Goal: Task Accomplishment & Management: Manage account settings

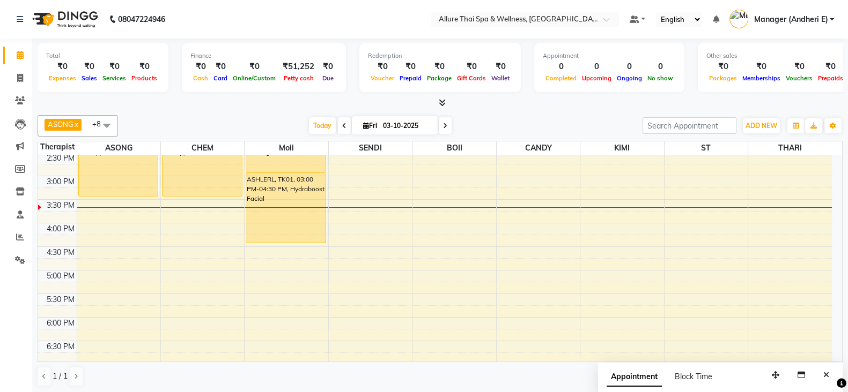
scroll to position [262, 0]
click at [193, 212] on td at bounding box center [454, 218] width 755 height 12
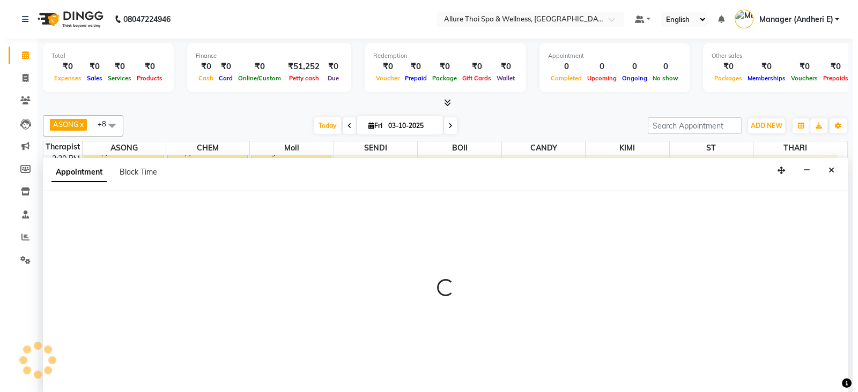
scroll to position [1, 0]
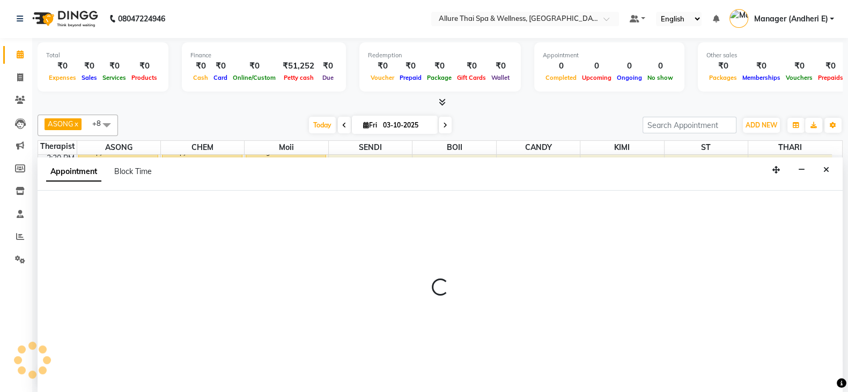
select select "66695"
select select "930"
select select "tentative"
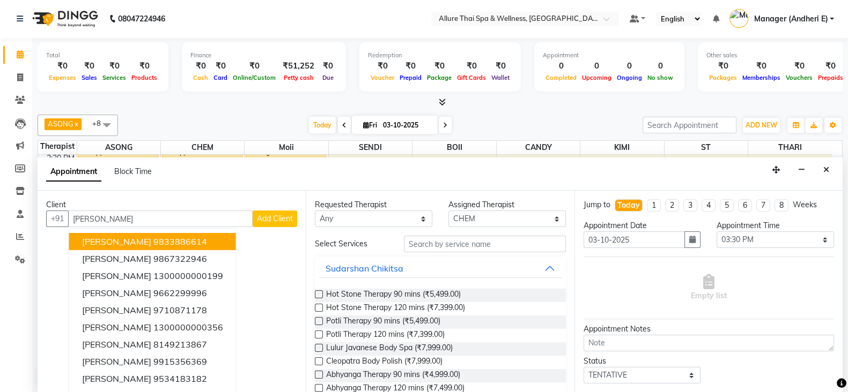
type input "[PERSON_NAME]"
click at [266, 221] on span "Add Client" at bounding box center [275, 219] width 36 height 10
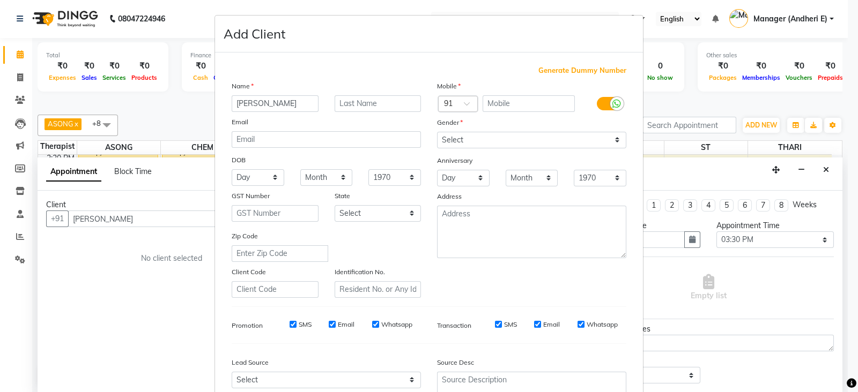
click at [566, 68] on span "Generate Dummy Number" at bounding box center [582, 70] width 88 height 11
click at [571, 70] on span "Generate Dummy Number" at bounding box center [582, 70] width 88 height 11
type input "1300000000824"
checkbox input "false"
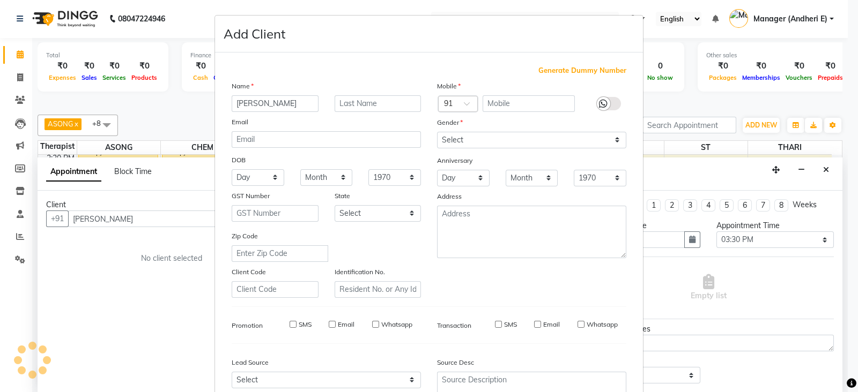
checkbox input "false"
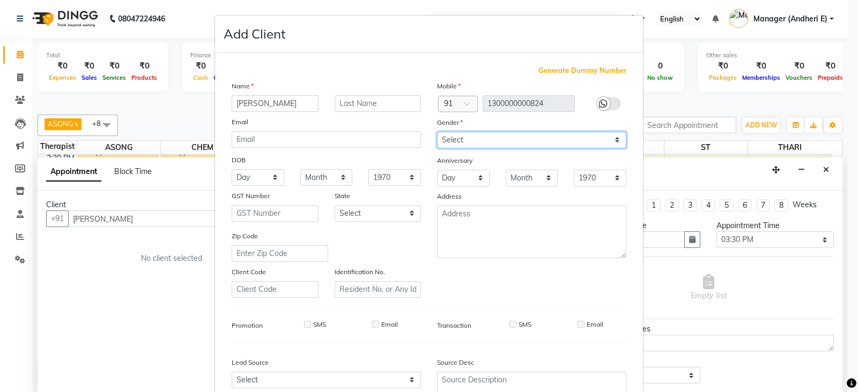
click at [496, 140] on select "Select [DEMOGRAPHIC_DATA] [DEMOGRAPHIC_DATA] Other Prefer Not To Say" at bounding box center [531, 140] width 189 height 17
select select "[DEMOGRAPHIC_DATA]"
click at [437, 132] on select "Select [DEMOGRAPHIC_DATA] [DEMOGRAPHIC_DATA] Other Prefer Not To Say" at bounding box center [531, 140] width 189 height 17
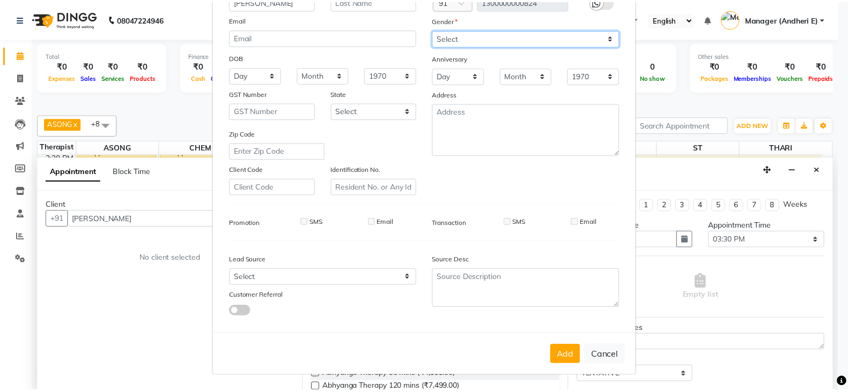
scroll to position [108, 0]
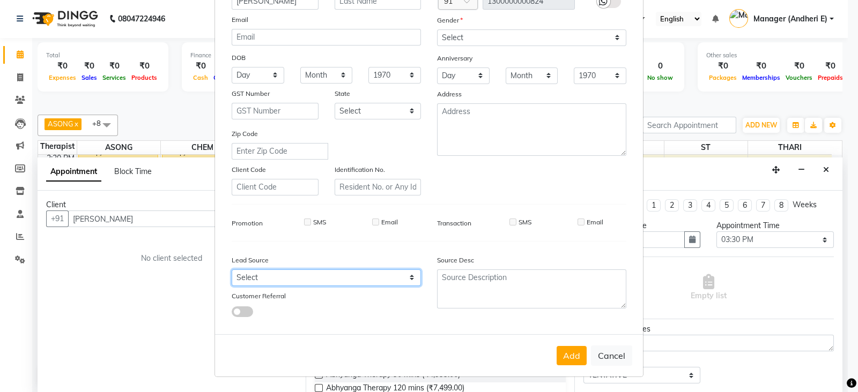
click at [383, 274] on select "Select Walk-in Referral Friend Advertisement Facebook JustDial Google Other Web…" at bounding box center [326, 278] width 189 height 17
select select "47842"
click at [232, 270] on select "Select Walk-in Referral Friend Advertisement Facebook JustDial Google Other Web…" at bounding box center [326, 278] width 189 height 17
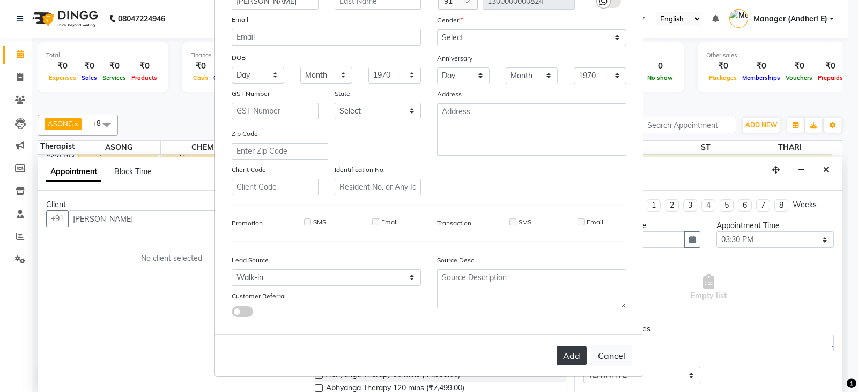
click at [574, 361] on button "Add" at bounding box center [571, 355] width 30 height 19
type input "1300000000824"
select select
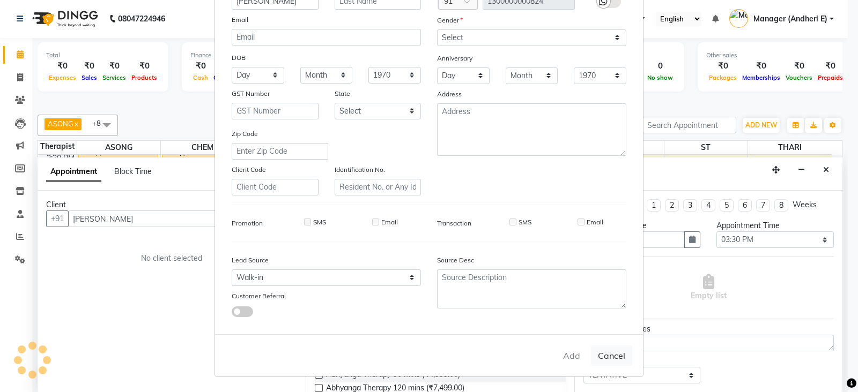
select select
checkbox input "false"
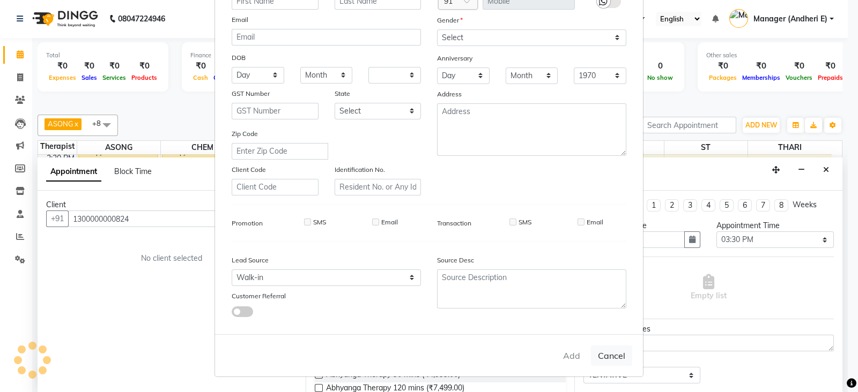
checkbox input "false"
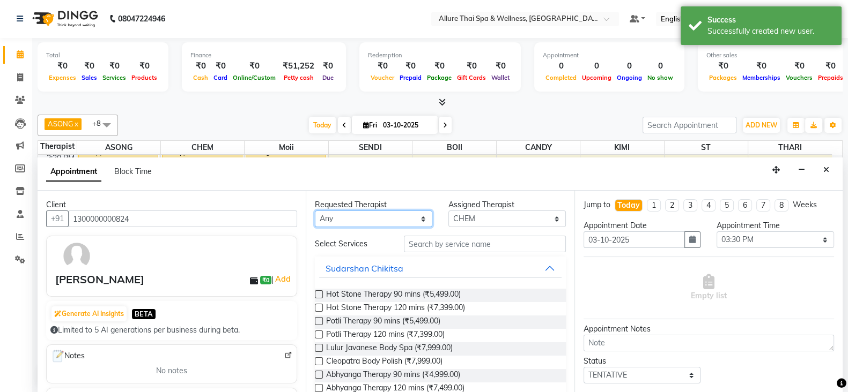
click at [376, 221] on select "Any ASONG [PERSON_NAME] BOII CANDY CHEM [PERSON_NAME] Moii SENDI ST THARI" at bounding box center [373, 219] width 117 height 17
select select "66695"
click at [315, 211] on select "Any ASONG [PERSON_NAME] BOII CANDY CHEM [PERSON_NAME] Moii SENDI ST THARI" at bounding box center [373, 219] width 117 height 17
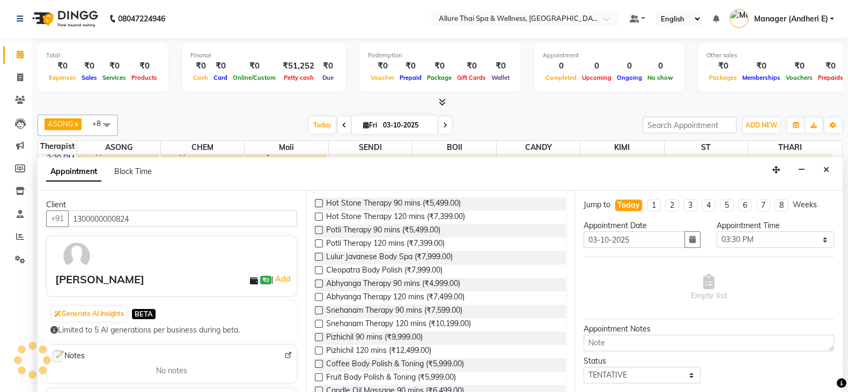
scroll to position [133, 0]
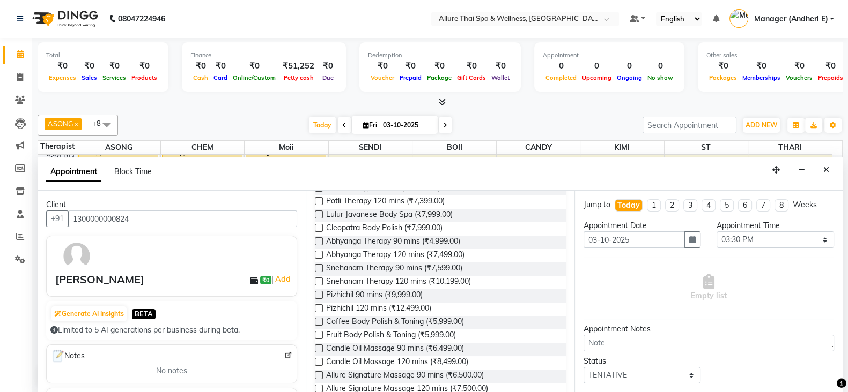
click at [318, 264] on label at bounding box center [319, 268] width 8 height 8
click at [318, 266] on input "checkbox" at bounding box center [318, 269] width 7 height 7
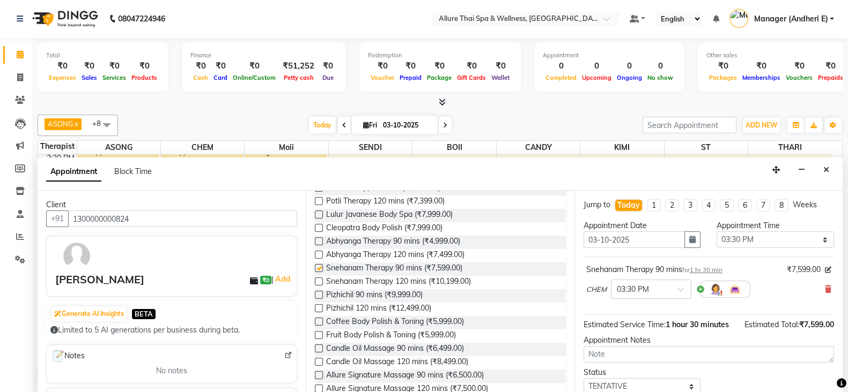
checkbox input "false"
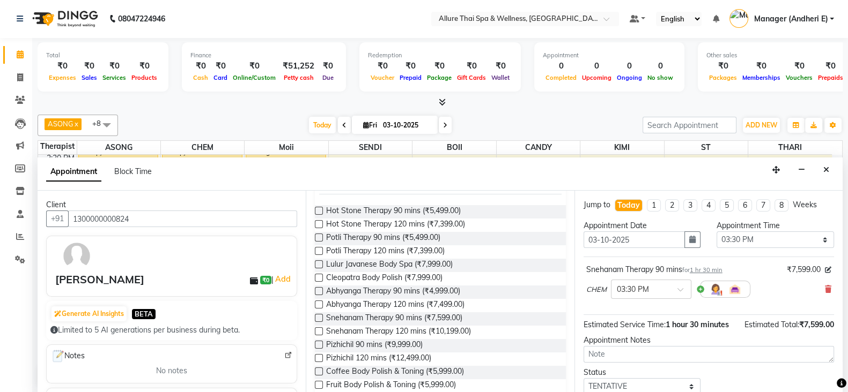
scroll to position [0, 0]
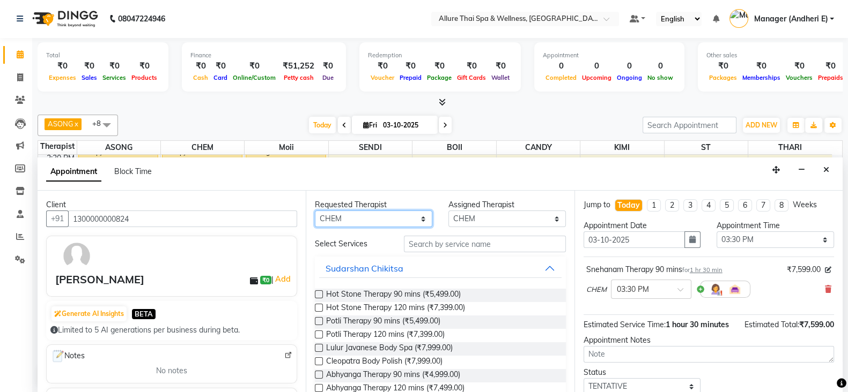
click at [391, 214] on select "Any ASONG [PERSON_NAME] BOII CANDY CHEM [PERSON_NAME] Moii SENDI ST THARI" at bounding box center [373, 219] width 117 height 17
select select "66693"
click at [315, 211] on select "Any ASONG [PERSON_NAME] BOII CANDY CHEM [PERSON_NAME] Moii SENDI ST THARI" at bounding box center [373, 219] width 117 height 17
select select "66693"
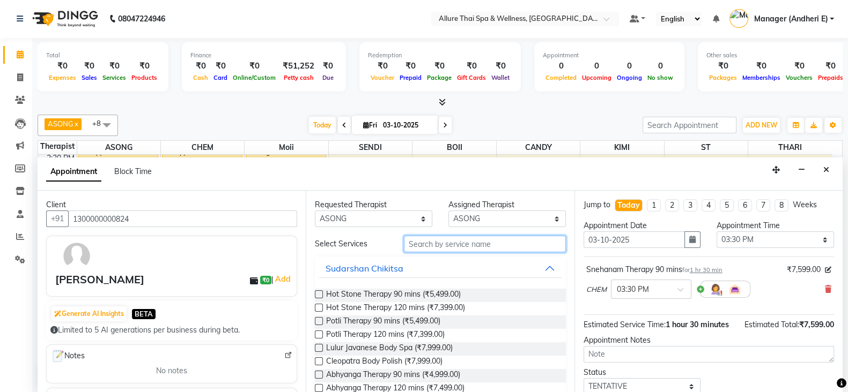
click at [429, 245] on input "text" at bounding box center [485, 244] width 162 height 17
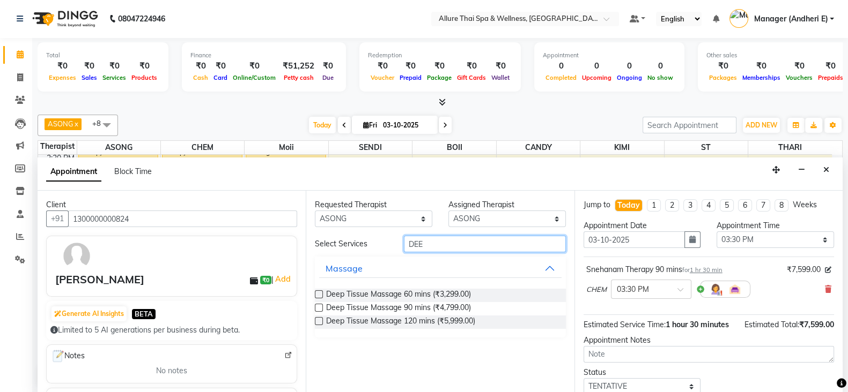
type input "DEE"
click at [317, 304] on label at bounding box center [319, 308] width 8 height 8
click at [317, 306] on input "checkbox" at bounding box center [318, 309] width 7 height 7
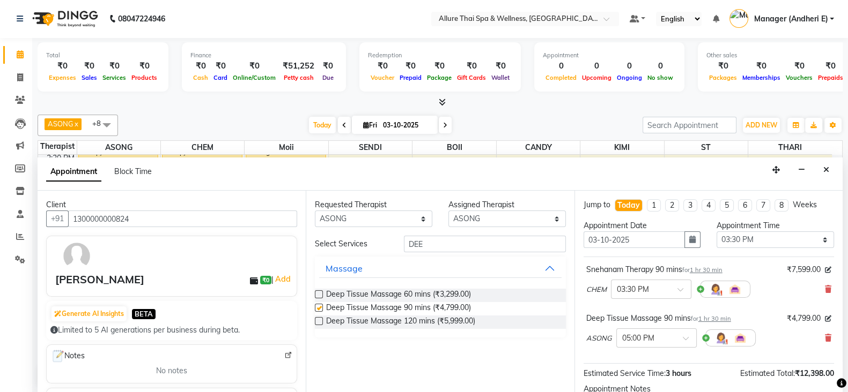
checkbox input "false"
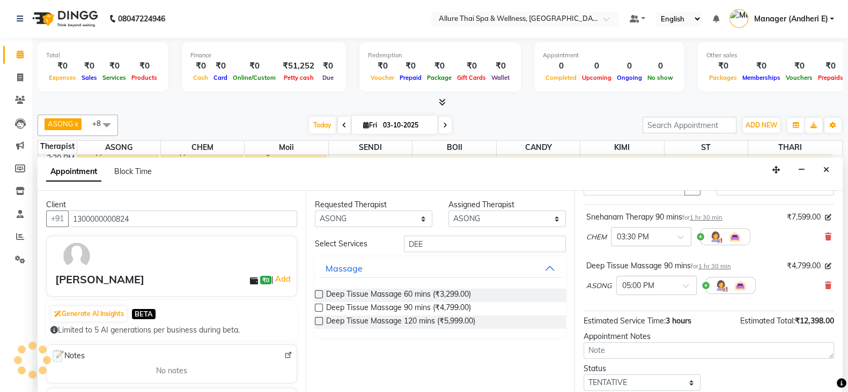
scroll to position [117, 0]
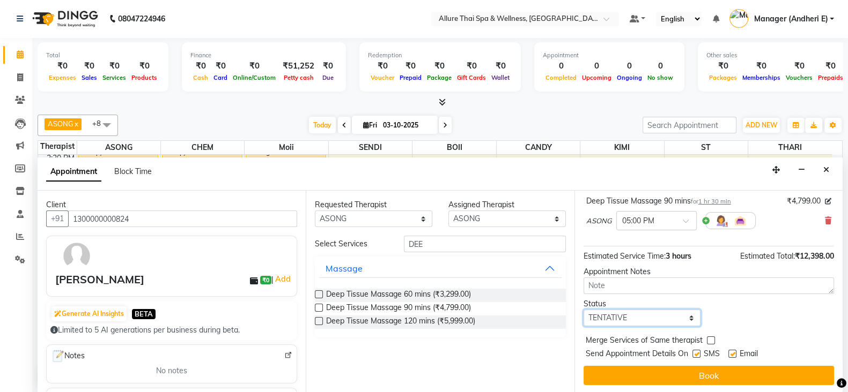
click at [658, 316] on select "Select TENTATIVE CONFIRM CHECK-IN UPCOMING" at bounding box center [641, 318] width 117 height 17
select select "confirm booking"
click at [583, 310] on select "Select TENTATIVE CONFIRM CHECK-IN UPCOMING" at bounding box center [641, 318] width 117 height 17
click at [696, 352] on label at bounding box center [696, 354] width 8 height 8
click at [696, 352] on input "checkbox" at bounding box center [695, 355] width 7 height 7
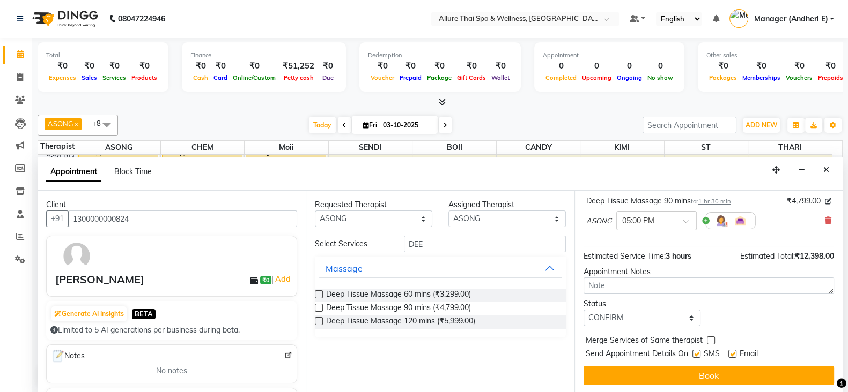
checkbox input "false"
click at [737, 351] on div "Email" at bounding box center [747, 354] width 38 height 13
click at [732, 353] on label at bounding box center [732, 354] width 8 height 8
click at [732, 353] on input "checkbox" at bounding box center [731, 355] width 7 height 7
checkbox input "false"
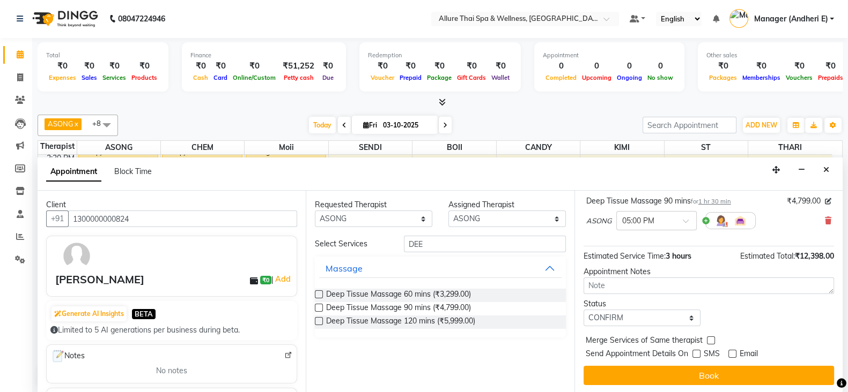
click at [707, 374] on button "Book" at bounding box center [708, 375] width 250 height 19
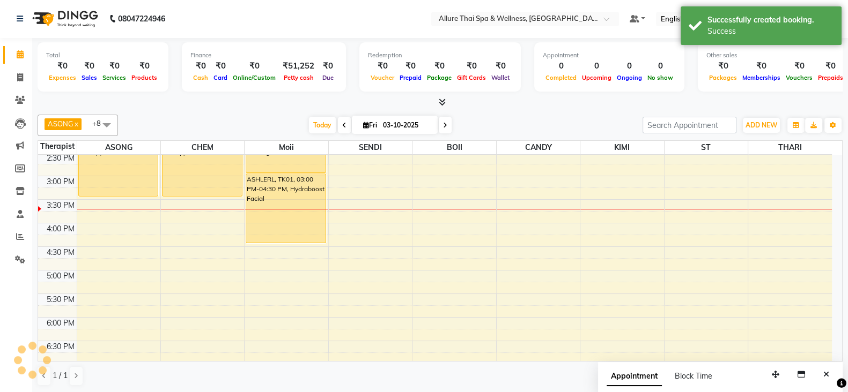
scroll to position [0, 0]
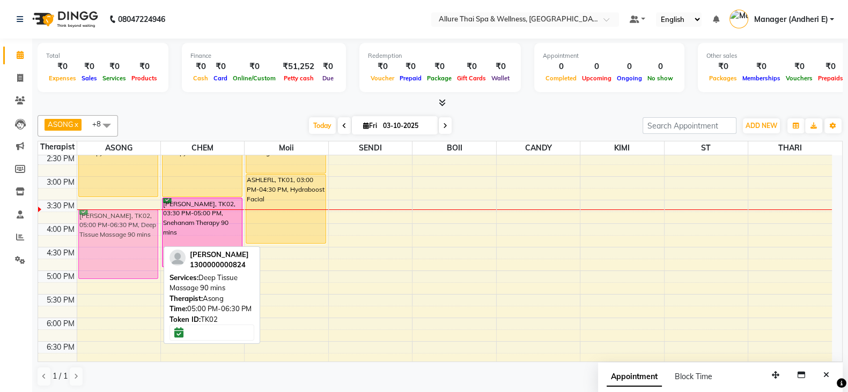
drag, startPoint x: 107, startPoint y: 288, endPoint x: 105, endPoint y: 231, distance: 58.0
click at [105, 231] on div "ASHLERL, TK01, 02:00 PM-03:30 PM, Abhyanga Therapy 90 mins [PERSON_NAME], TK02,…" at bounding box center [118, 247] width 83 height 707
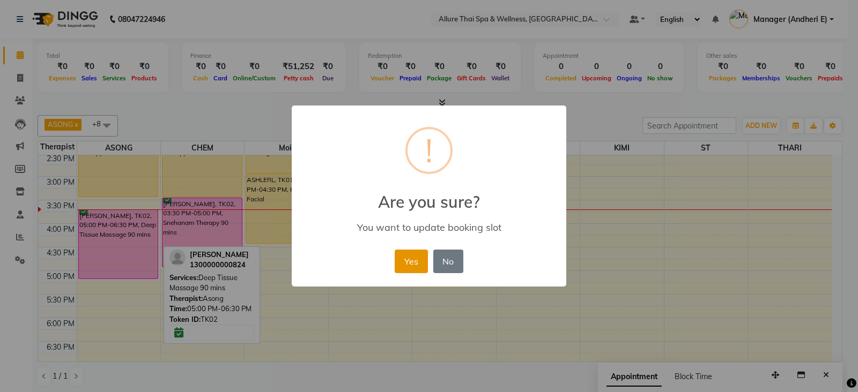
click at [408, 265] on button "Yes" at bounding box center [411, 262] width 33 height 24
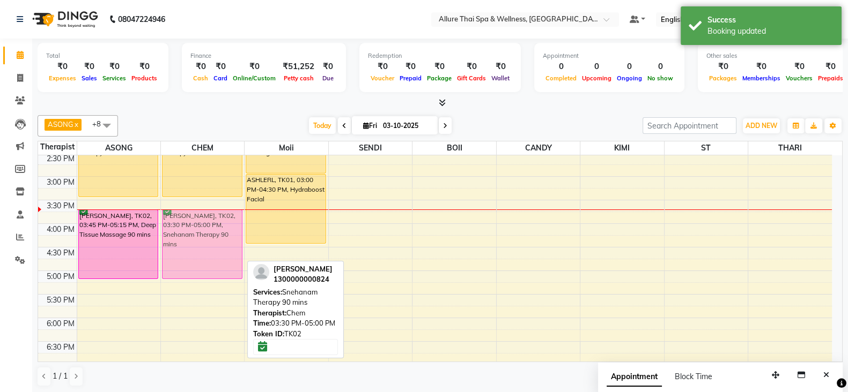
drag, startPoint x: 205, startPoint y: 216, endPoint x: 205, endPoint y: 233, distance: 16.6
click at [205, 233] on div "ASHLERL, TK01, 02:00 PM-03:30 PM, Abhyanga Therapy 90 mins [PERSON_NAME], TK02,…" at bounding box center [202, 247] width 83 height 707
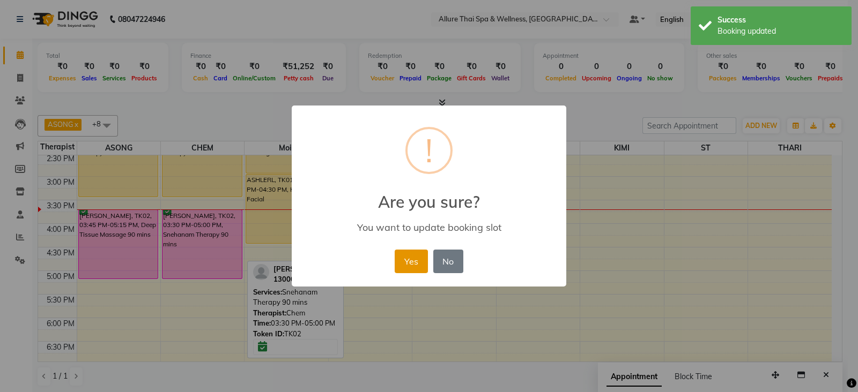
click at [417, 257] on button "Yes" at bounding box center [411, 262] width 33 height 24
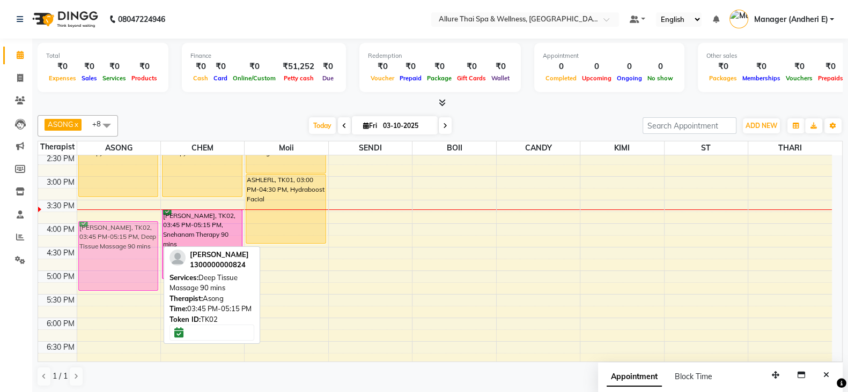
drag, startPoint x: 138, startPoint y: 242, endPoint x: 132, endPoint y: 256, distance: 14.9
click at [132, 256] on div "ASHLERL, TK01, 02:00 PM-03:30 PM, Abhyanga Therapy 90 mins [PERSON_NAME], TK02,…" at bounding box center [118, 247] width 83 height 707
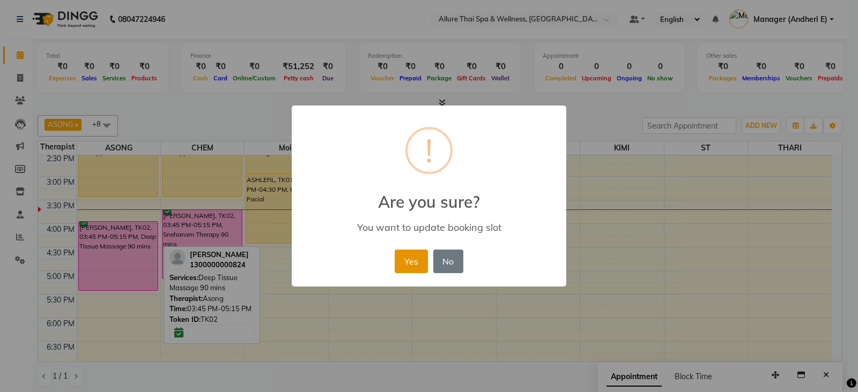
click at [421, 261] on button "Yes" at bounding box center [411, 262] width 33 height 24
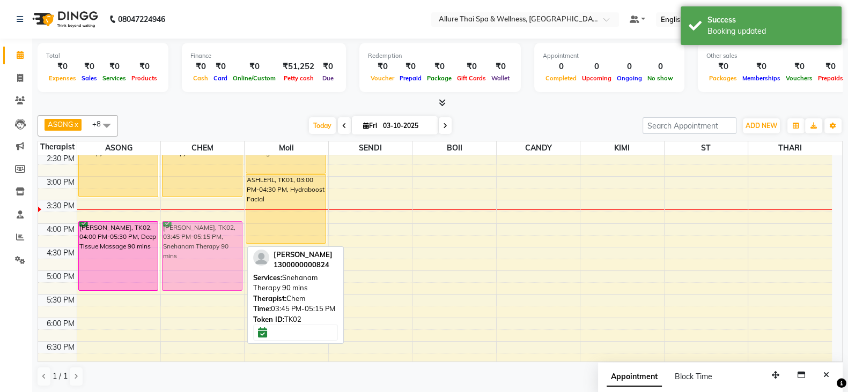
drag, startPoint x: 211, startPoint y: 233, endPoint x: 209, endPoint y: 249, distance: 15.7
click at [209, 249] on div "ASHLERL, TK01, 02:00 PM-03:30 PM, Abhyanga Therapy 90 mins [PERSON_NAME], TK02,…" at bounding box center [202, 247] width 83 height 707
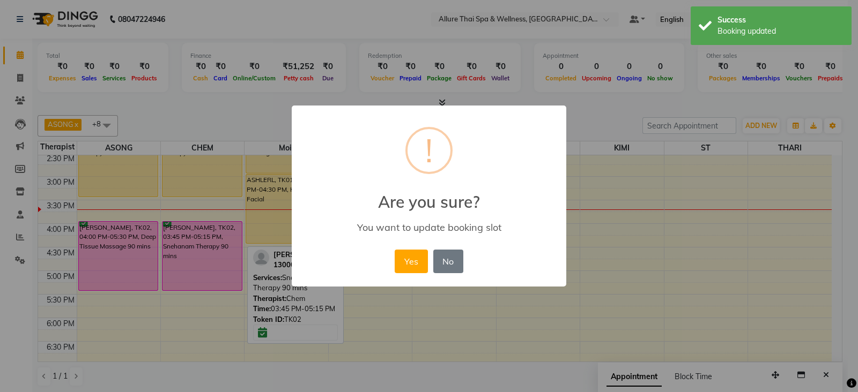
drag, startPoint x: 405, startPoint y: 262, endPoint x: 389, endPoint y: 264, distance: 16.2
click at [405, 263] on button "Yes" at bounding box center [411, 262] width 33 height 24
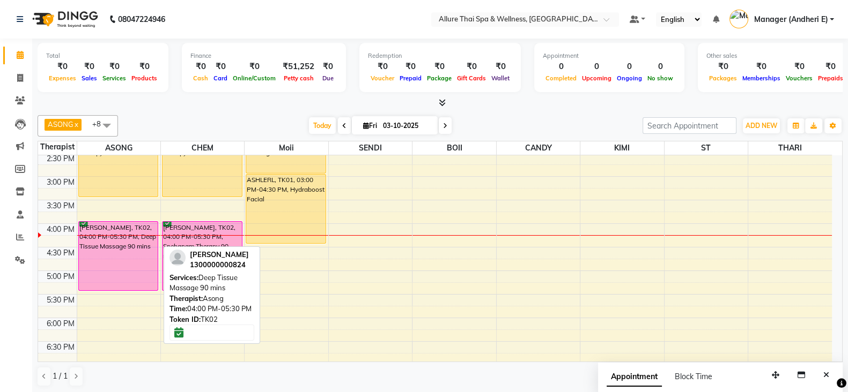
click at [122, 250] on div "[PERSON_NAME], TK02, 04:00 PM-05:30 PM, Deep Tissue Massage 90 mins" at bounding box center [118, 256] width 79 height 69
select select "6"
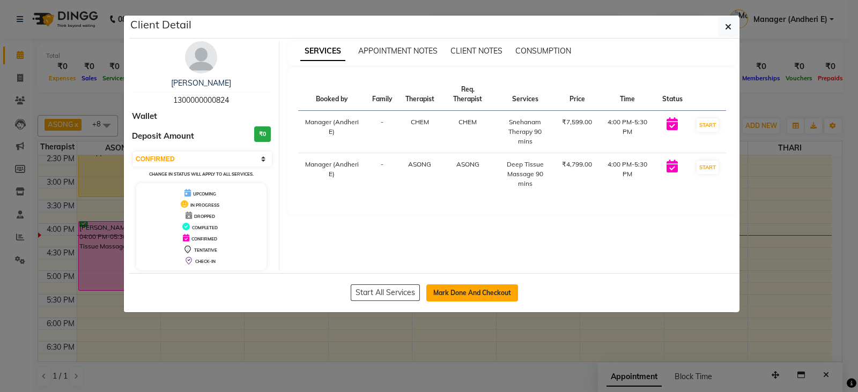
click at [468, 287] on button "Mark Done And Checkout" at bounding box center [472, 293] width 92 height 17
select select "service"
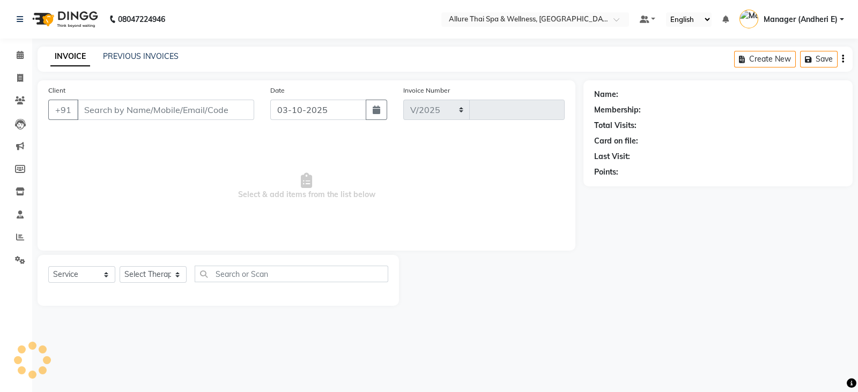
select select "6826"
type input "2343"
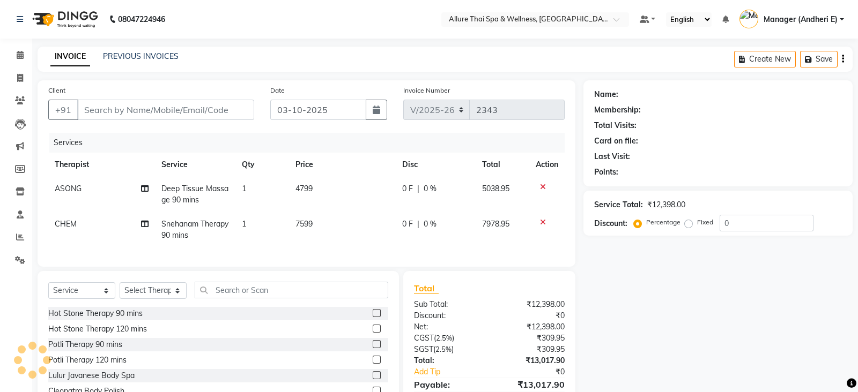
type input "1300000000824"
select select "66695"
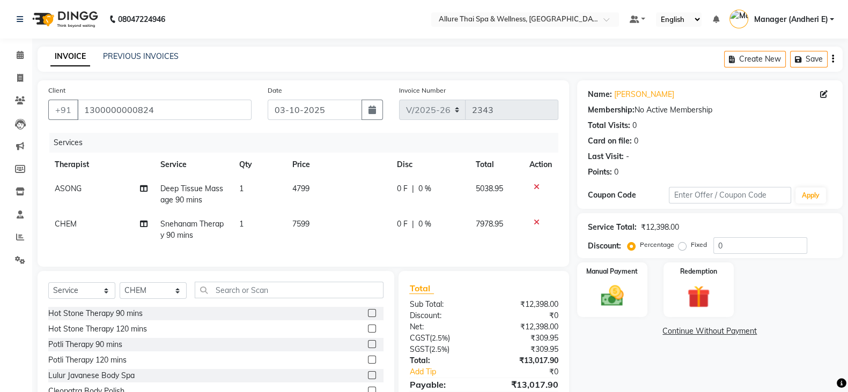
click at [690, 249] on label "Fixed" at bounding box center [698, 245] width 16 height 10
click at [681, 249] on input "Fixed" at bounding box center [684, 245] width 8 height 8
radio input "true"
click at [731, 242] on input "0" at bounding box center [760, 245] width 94 height 17
type input "718"
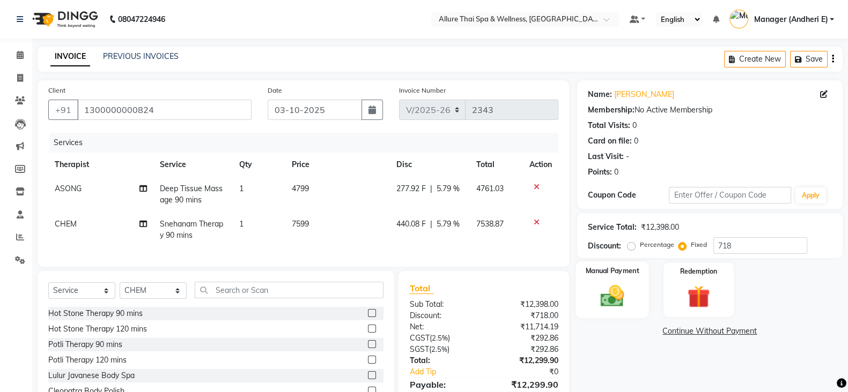
click at [601, 298] on img at bounding box center [612, 296] width 38 height 27
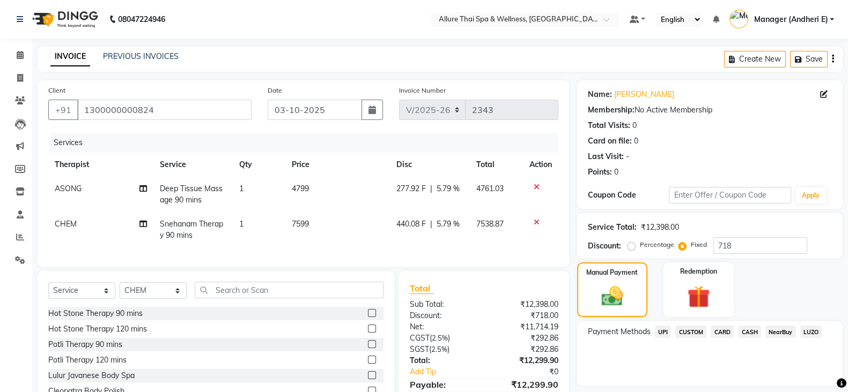
click at [660, 333] on span "UPI" at bounding box center [663, 332] width 17 height 12
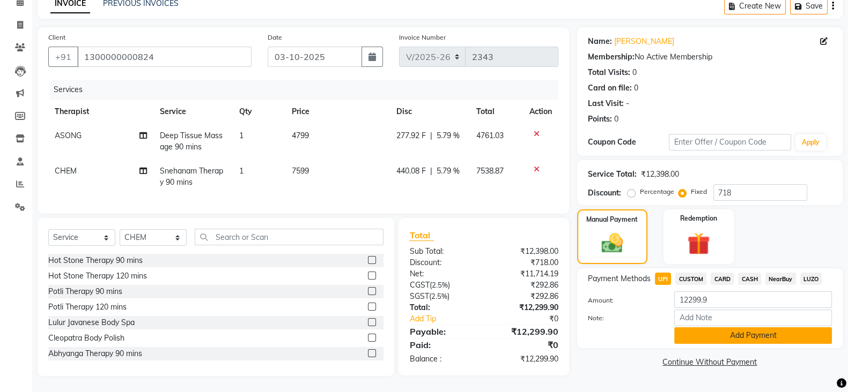
click at [753, 328] on button "Add Payment" at bounding box center [753, 336] width 158 height 17
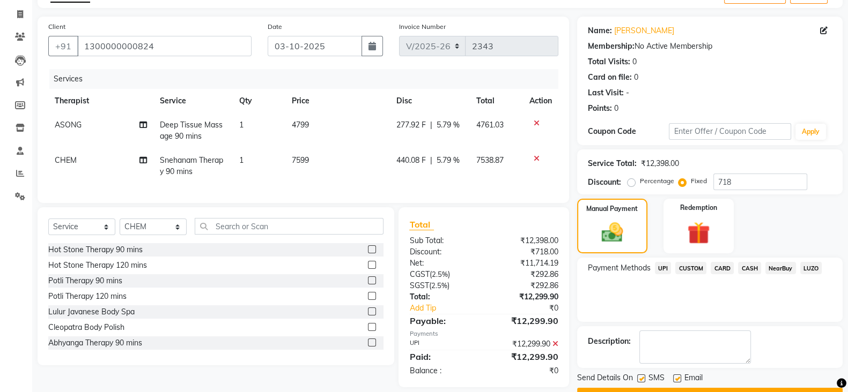
scroll to position [92, 0]
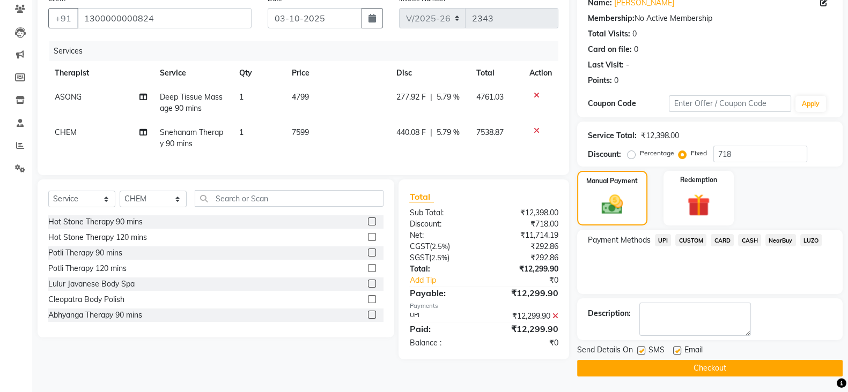
click at [642, 350] on label at bounding box center [641, 351] width 8 height 8
click at [642, 350] on input "checkbox" at bounding box center [640, 351] width 7 height 7
checkbox input "false"
click at [675, 348] on label at bounding box center [677, 351] width 8 height 8
click at [675, 348] on input "checkbox" at bounding box center [676, 351] width 7 height 7
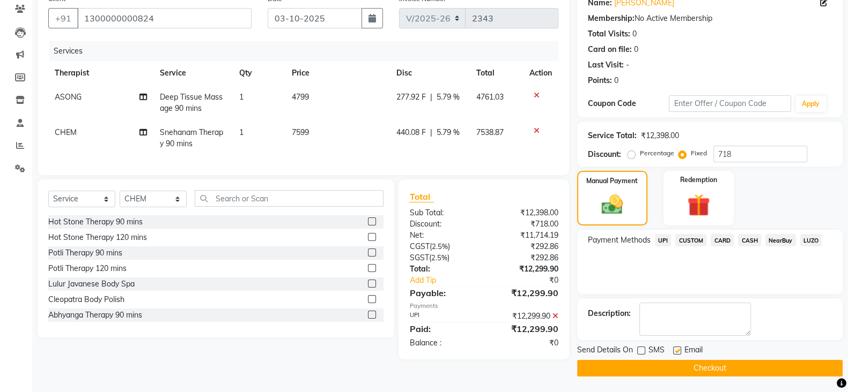
checkbox input "false"
click at [707, 369] on button "Checkout" at bounding box center [709, 368] width 265 height 17
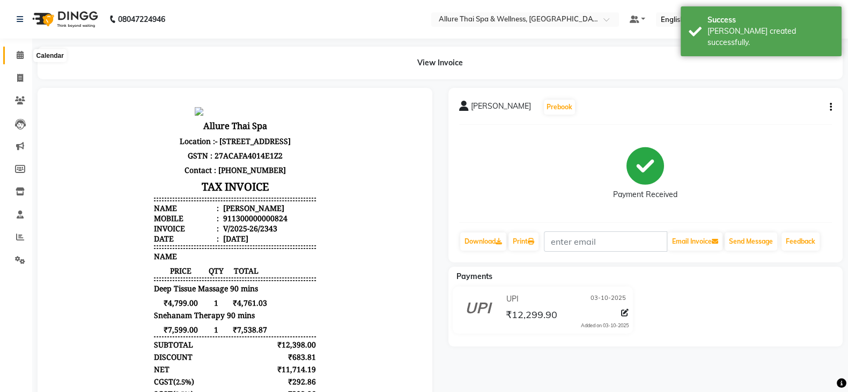
click at [24, 54] on span at bounding box center [20, 55] width 19 height 12
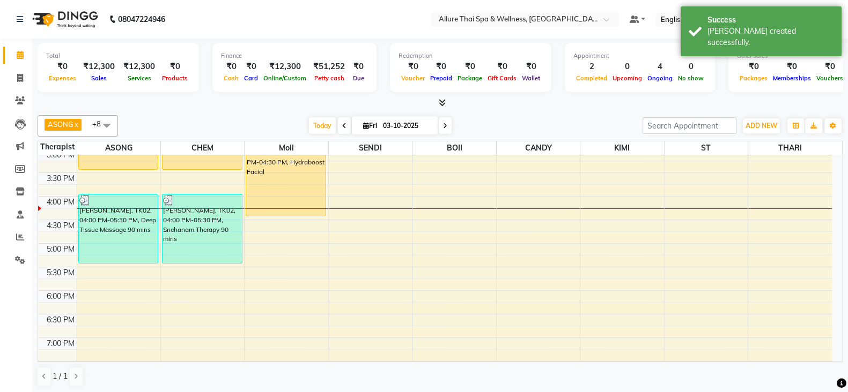
scroll to position [267, 0]
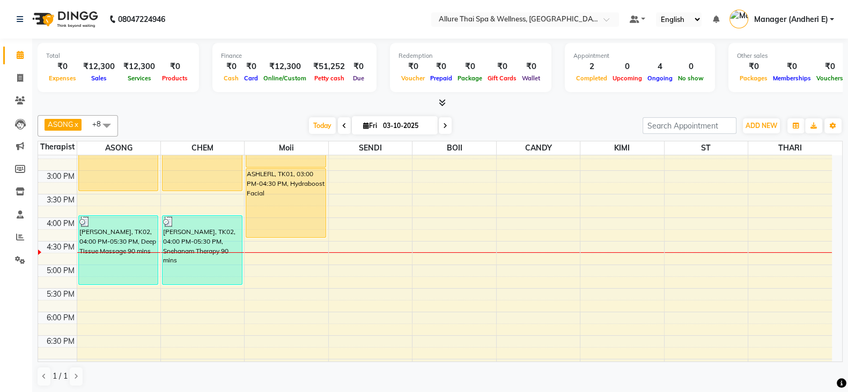
click at [307, 261] on div "9:00 AM 9:30 AM 10:00 AM 10:30 AM 11:00 AM 11:30 AM 12:00 PM 12:30 PM 1:00 PM 1…" at bounding box center [434, 241] width 793 height 707
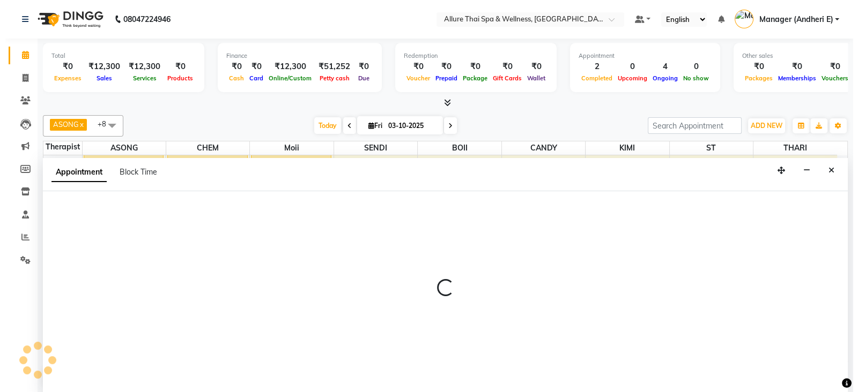
scroll to position [1, 0]
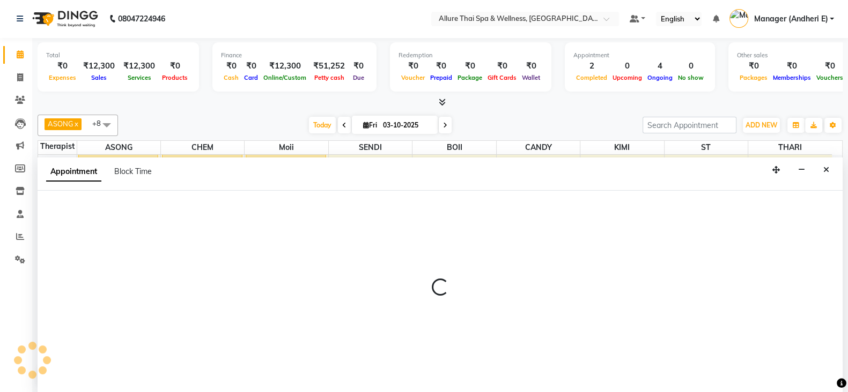
select select "74654"
select select "1020"
select select "tentative"
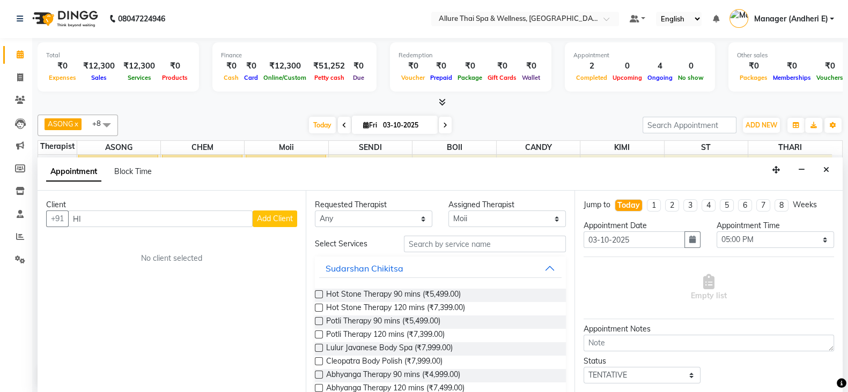
type input "H"
type input "[PERSON_NAME]"
click at [285, 218] on span "Add Client" at bounding box center [275, 219] width 36 height 10
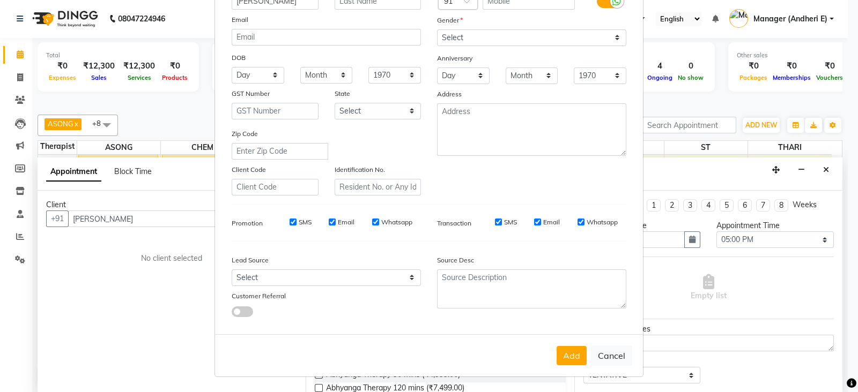
scroll to position [107, 0]
click at [609, 355] on button "Cancel" at bounding box center [611, 356] width 41 height 20
select select
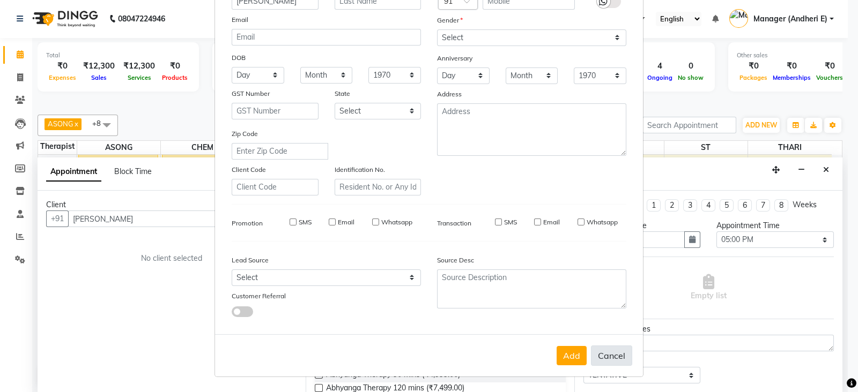
select select
checkbox input "false"
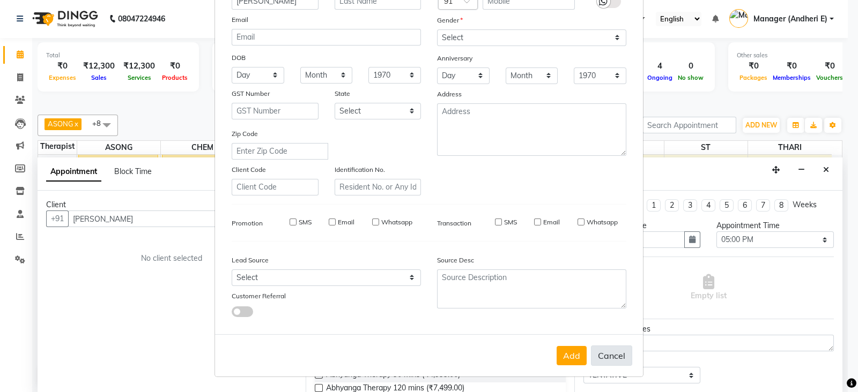
checkbox input "false"
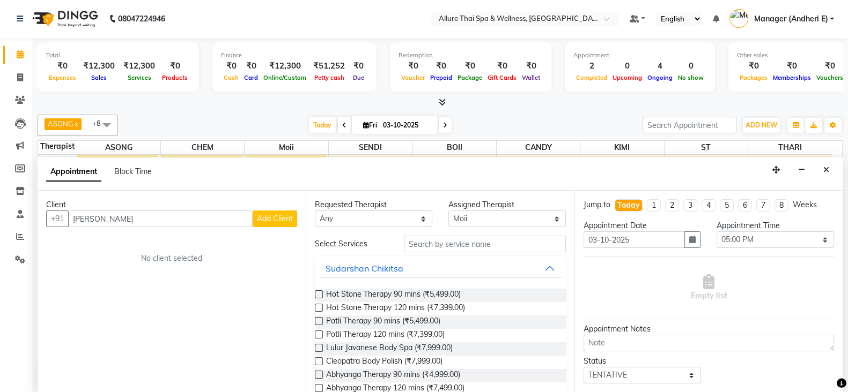
click at [274, 226] on div "Client +91 [PERSON_NAME] Add Client No client selected" at bounding box center [172, 292] width 268 height 202
click at [282, 221] on span "Add Client" at bounding box center [275, 219] width 36 height 10
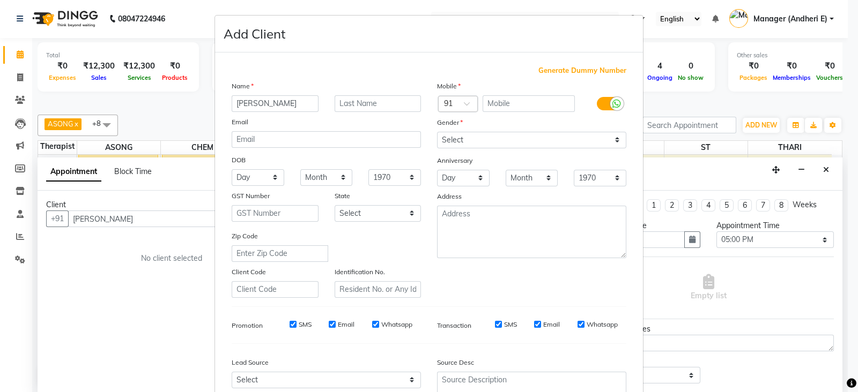
click at [553, 73] on span "Generate Dummy Number" at bounding box center [582, 70] width 88 height 11
type input "1300000000825"
checkbox input "false"
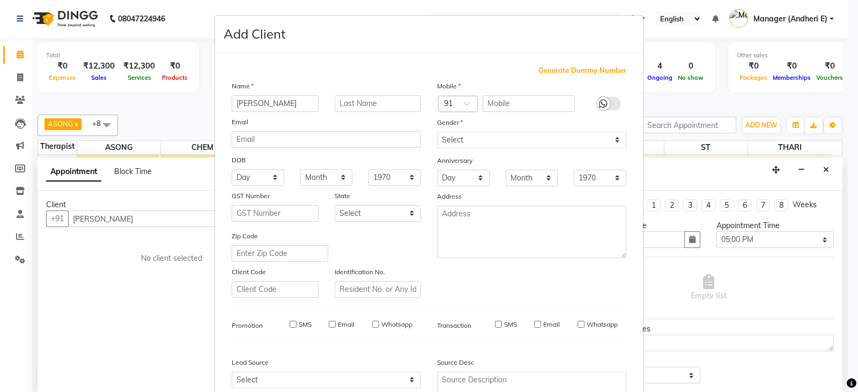
checkbox input "false"
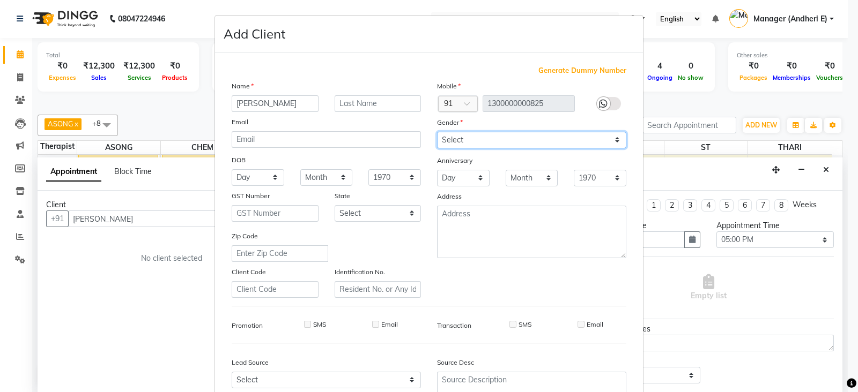
click at [612, 143] on select "Select [DEMOGRAPHIC_DATA] [DEMOGRAPHIC_DATA] Other Prefer Not To Say" at bounding box center [531, 140] width 189 height 17
click at [437, 132] on select "Select [DEMOGRAPHIC_DATA] [DEMOGRAPHIC_DATA] Other Prefer Not To Say" at bounding box center [531, 140] width 189 height 17
click at [612, 140] on select "Select [DEMOGRAPHIC_DATA] [DEMOGRAPHIC_DATA] Other Prefer Not To Say" at bounding box center [531, 140] width 189 height 17
select select "[DEMOGRAPHIC_DATA]"
click at [437, 132] on select "Select [DEMOGRAPHIC_DATA] [DEMOGRAPHIC_DATA] Other Prefer Not To Say" at bounding box center [531, 140] width 189 height 17
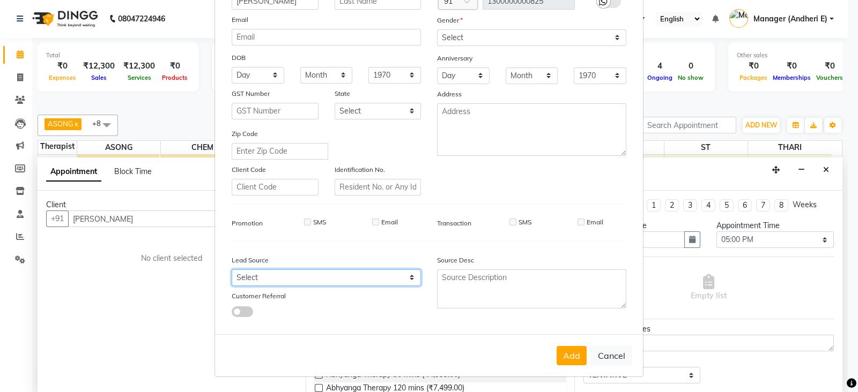
click at [405, 281] on select "Select Walk-in Referral Friend Advertisement Facebook JustDial Google Other Web…" at bounding box center [326, 278] width 189 height 17
select select "55437"
click at [232, 270] on select "Select Walk-in Referral Friend Advertisement Facebook JustDial Google Other Web…" at bounding box center [326, 278] width 189 height 17
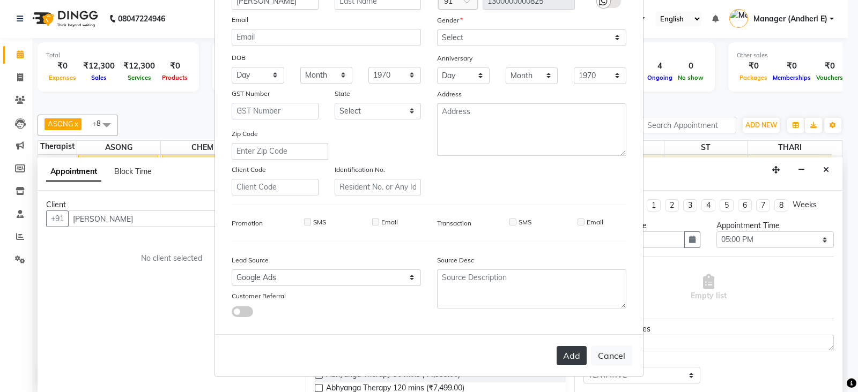
click at [563, 358] on button "Add" at bounding box center [571, 355] width 30 height 19
type input "1300000000825"
select select
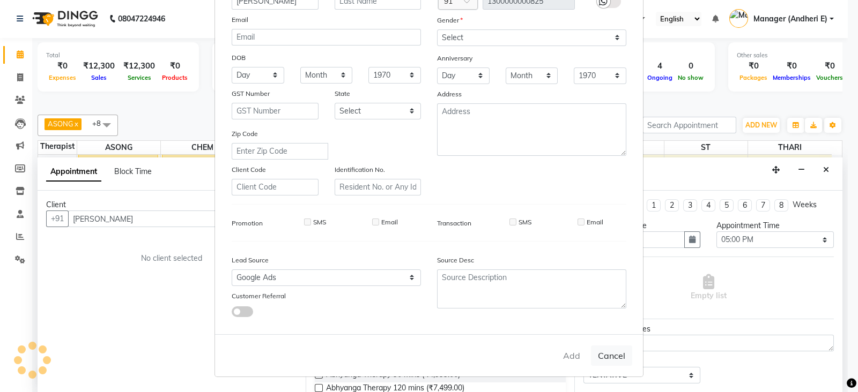
select select
checkbox input "false"
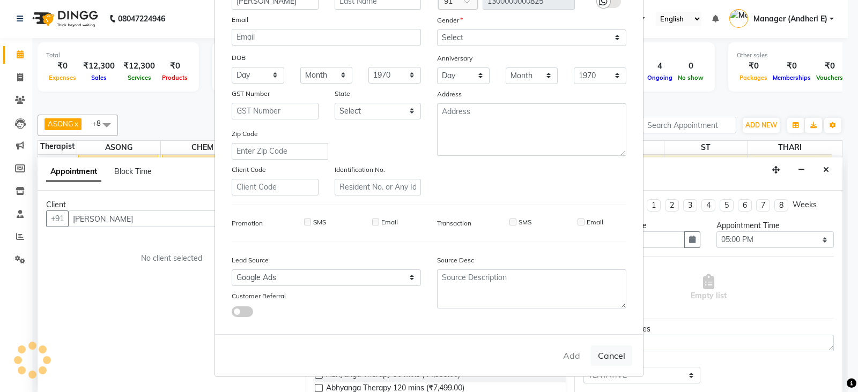
checkbox input "false"
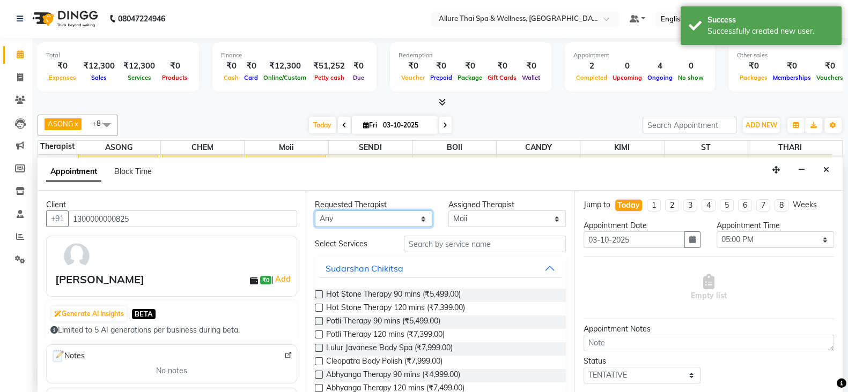
click at [426, 218] on select "Any ASONG [PERSON_NAME] BOII CANDY CHEM [PERSON_NAME] Moii SENDI ST THARI" at bounding box center [373, 219] width 117 height 17
select select "74654"
click at [315, 211] on select "Any ASONG [PERSON_NAME] BOII CANDY CHEM [PERSON_NAME] Moii SENDI ST THARI" at bounding box center [373, 219] width 117 height 17
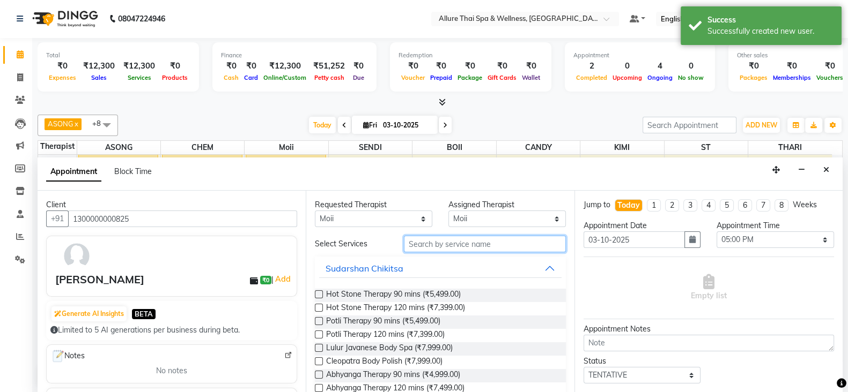
drag, startPoint x: 450, startPoint y: 239, endPoint x: 585, endPoint y: 294, distance: 146.4
click at [452, 240] on input "text" at bounding box center [485, 244] width 162 height 17
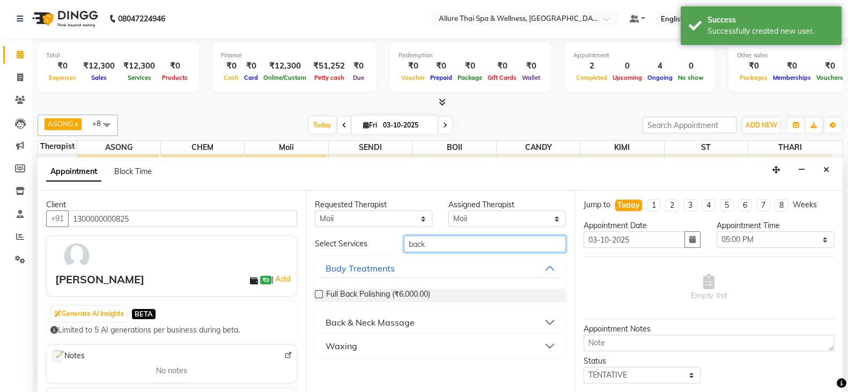
type input "back"
click at [321, 292] on label at bounding box center [319, 295] width 8 height 8
click at [321, 292] on input "checkbox" at bounding box center [318, 295] width 7 height 7
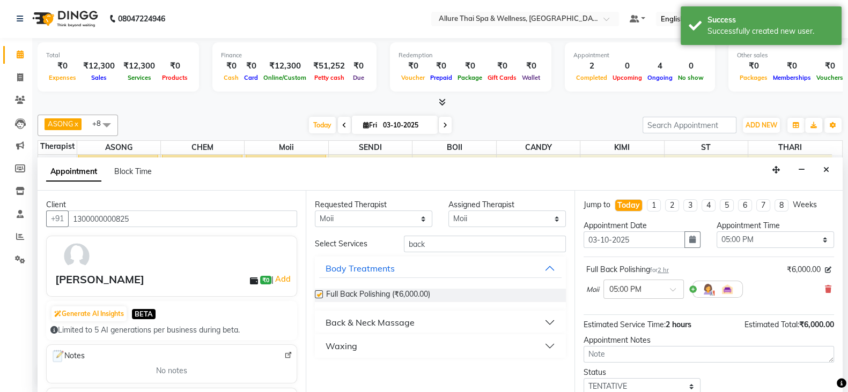
checkbox input "false"
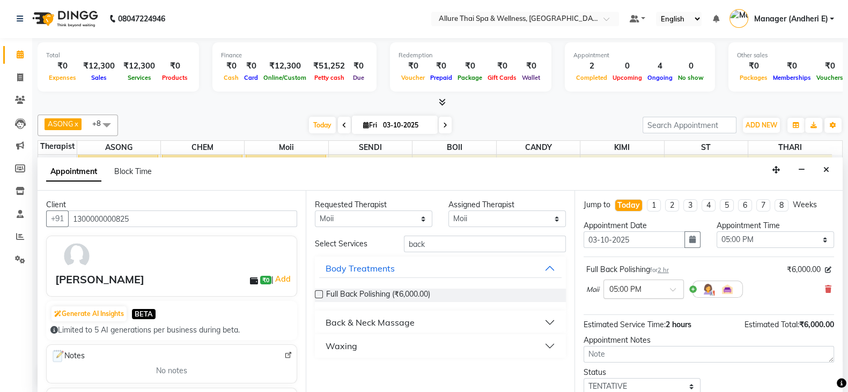
click at [675, 291] on span at bounding box center [676, 292] width 13 height 11
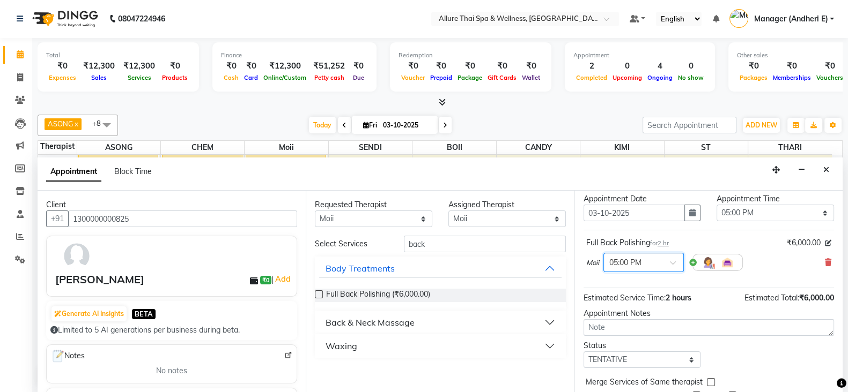
scroll to position [53, 0]
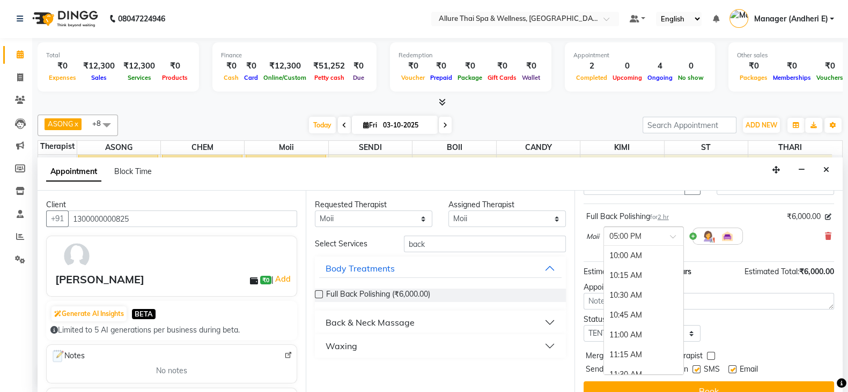
click at [675, 234] on span at bounding box center [676, 239] width 13 height 11
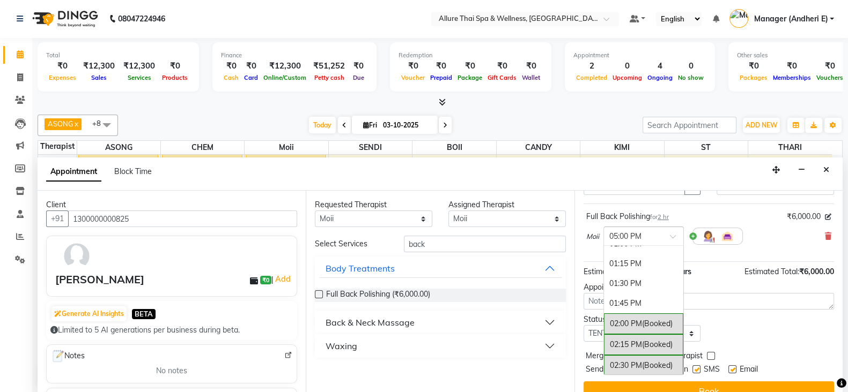
scroll to position [303, 0]
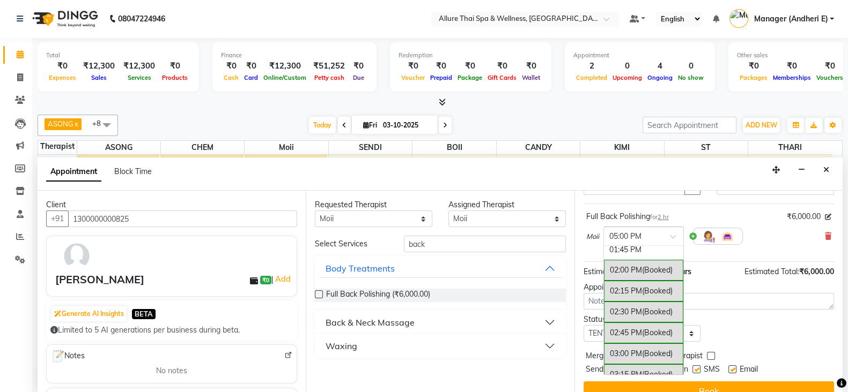
click at [761, 335] on div "Status Select TENTATIVE CONFIRM CHECK-IN UPCOMING" at bounding box center [708, 328] width 266 height 28
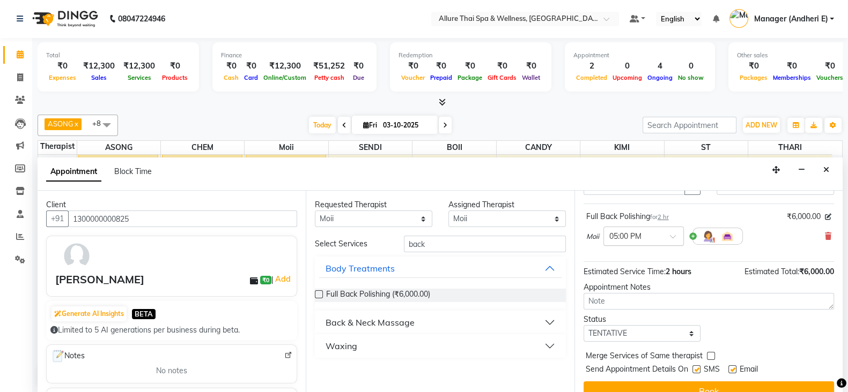
click at [666, 235] on div at bounding box center [643, 235] width 79 height 11
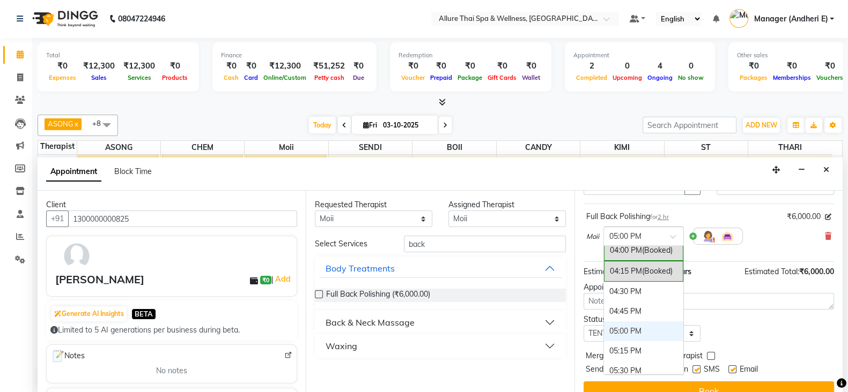
scroll to position [492, 0]
click at [636, 285] on div "04:30 PM" at bounding box center [643, 290] width 79 height 20
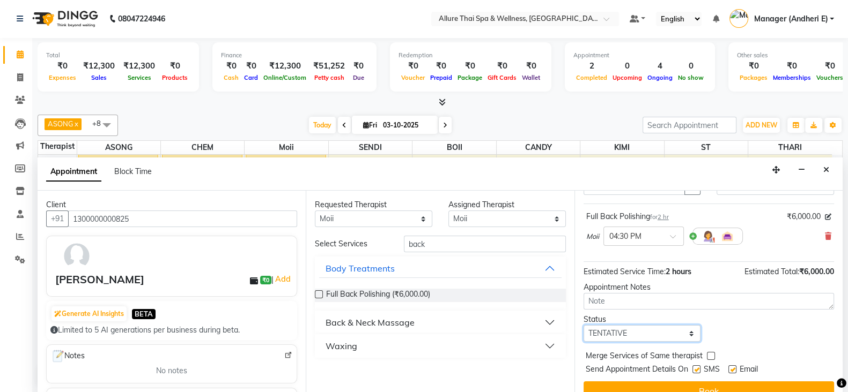
drag, startPoint x: 691, startPoint y: 331, endPoint x: 692, endPoint y: 324, distance: 7.0
click at [691, 331] on select "Select TENTATIVE CONFIRM CHECK-IN UPCOMING" at bounding box center [641, 333] width 117 height 17
select select "check-in"
click at [583, 325] on select "Select TENTATIVE CONFIRM CHECK-IN UPCOMING" at bounding box center [641, 333] width 117 height 17
click at [692, 366] on label at bounding box center [696, 370] width 8 height 8
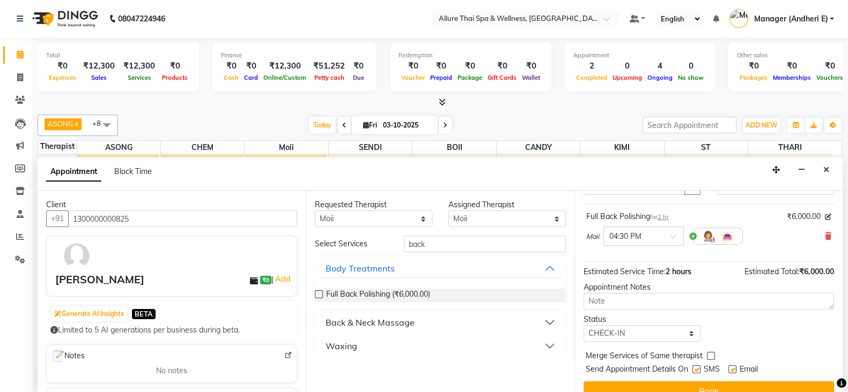
click at [692, 367] on input "checkbox" at bounding box center [695, 370] width 7 height 7
checkbox input "false"
click at [733, 368] on label at bounding box center [732, 370] width 8 height 8
click at [733, 368] on input "checkbox" at bounding box center [731, 370] width 7 height 7
checkbox input "false"
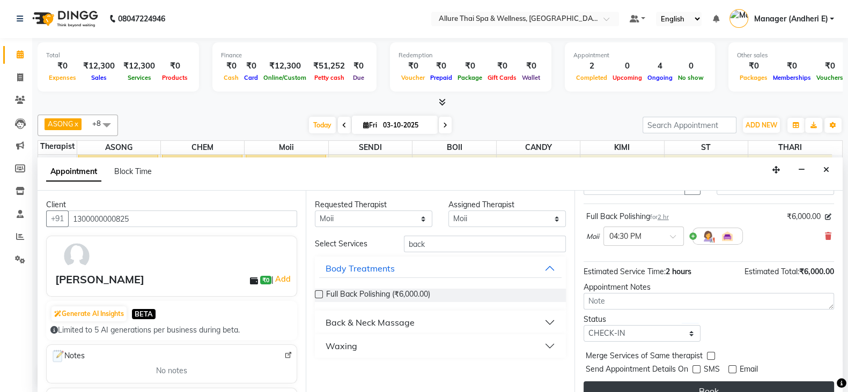
click at [747, 383] on button "Book" at bounding box center [708, 391] width 250 height 19
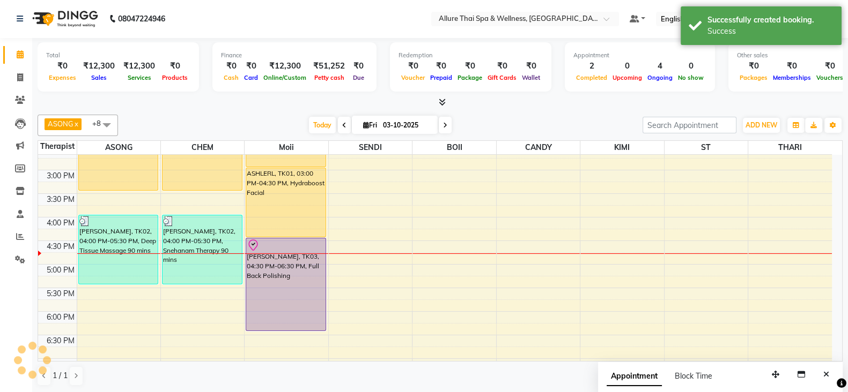
scroll to position [0, 0]
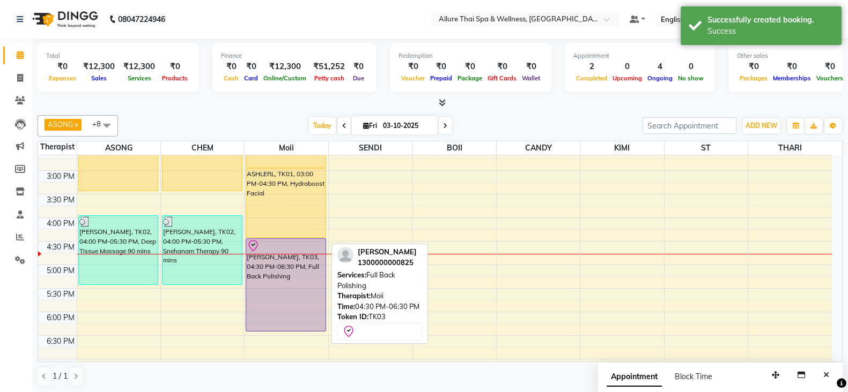
click at [287, 289] on div "[PERSON_NAME], TK03, 04:30 PM-06:30 PM, Full Back Polishing" at bounding box center [285, 285] width 79 height 92
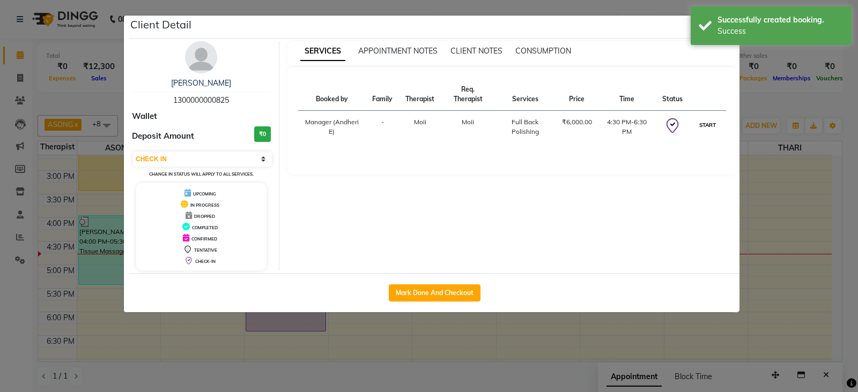
click at [708, 125] on button "START" at bounding box center [707, 124] width 22 height 13
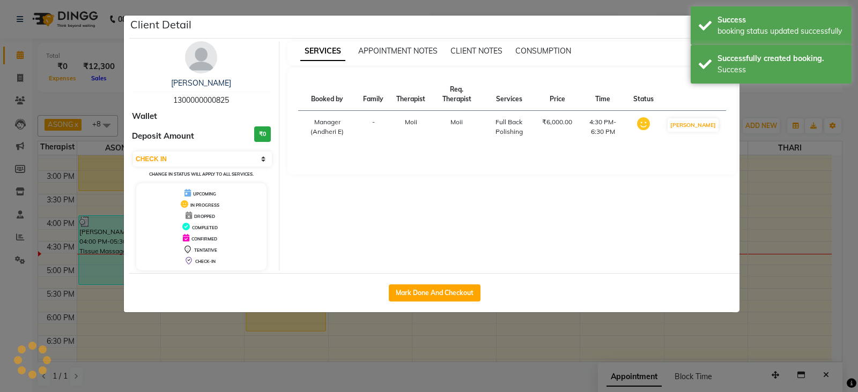
select select "1"
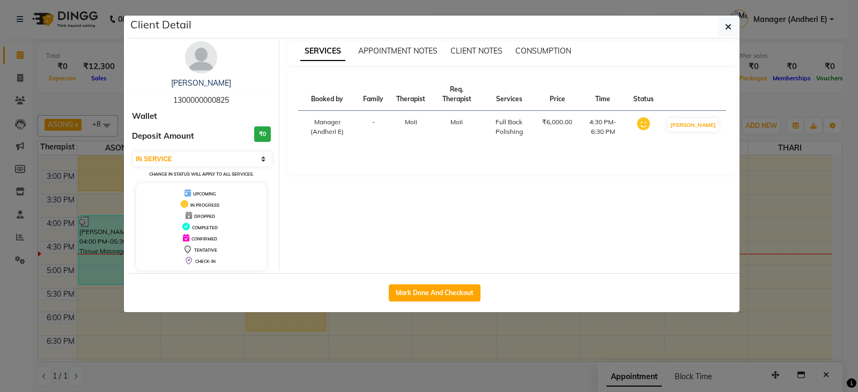
click at [712, 31] on div "Client Detail" at bounding box center [434, 27] width 610 height 23
click at [729, 25] on icon "button" at bounding box center [728, 27] width 6 height 9
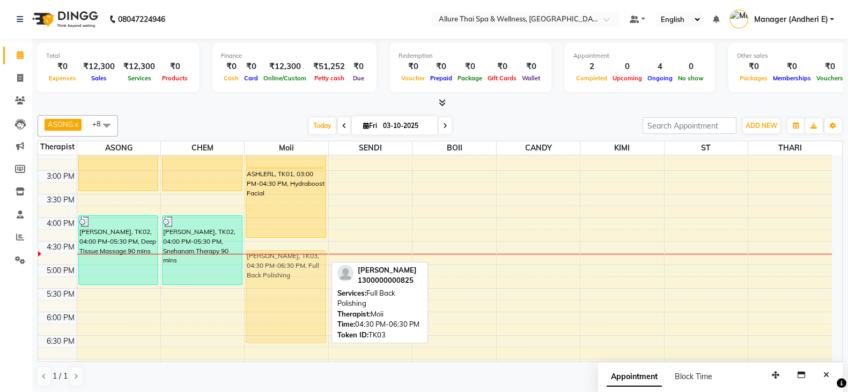
drag, startPoint x: 294, startPoint y: 277, endPoint x: 294, endPoint y: 288, distance: 11.3
click at [294, 288] on div "ASHLERL, TK01, 02:00 PM-03:00 PM, Swedish Massage 60 mins ASHLERL, TK01, 03:00 …" at bounding box center [285, 241] width 83 height 707
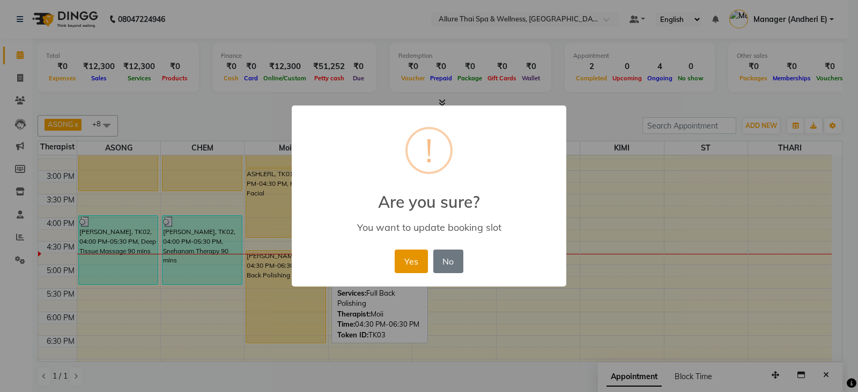
click at [415, 257] on button "Yes" at bounding box center [411, 262] width 33 height 24
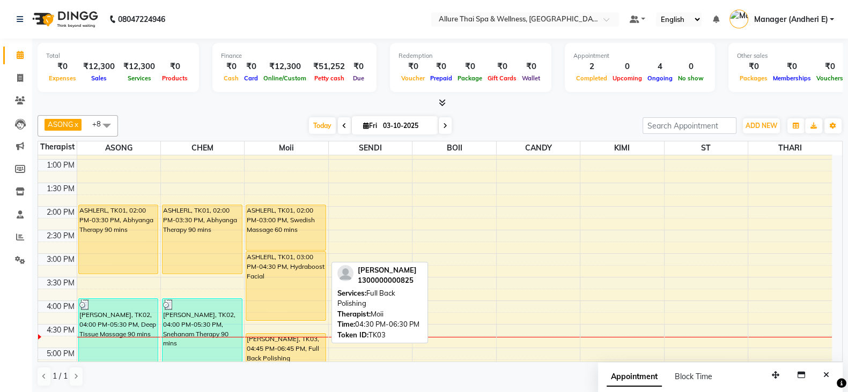
scroll to position [196, 0]
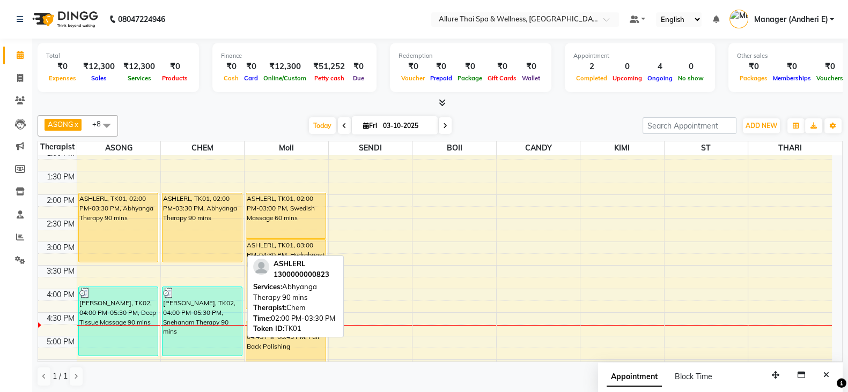
click at [213, 211] on div "ASHLERL, TK01, 02:00 PM-03:30 PM, Abhyanga Therapy 90 mins" at bounding box center [201, 228] width 79 height 69
click at [215, 212] on div "ASHLERL, TK01, 02:00 PM-03:30 PM, Abhyanga Therapy 90 mins" at bounding box center [201, 228] width 79 height 69
select select "1"
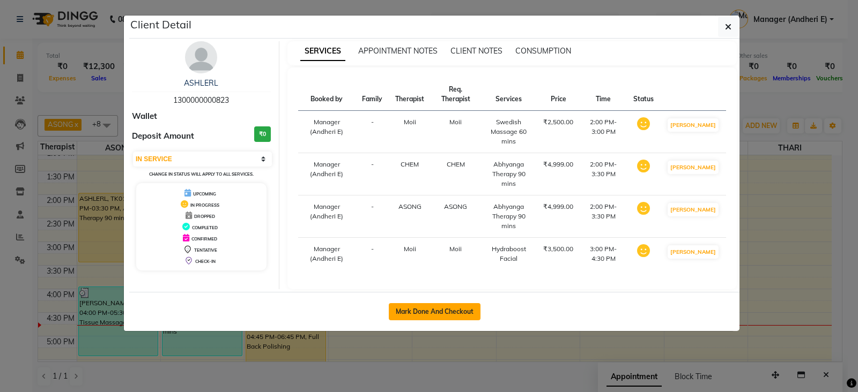
click at [428, 315] on button "Mark Done And Checkout" at bounding box center [435, 311] width 92 height 17
select select "service"
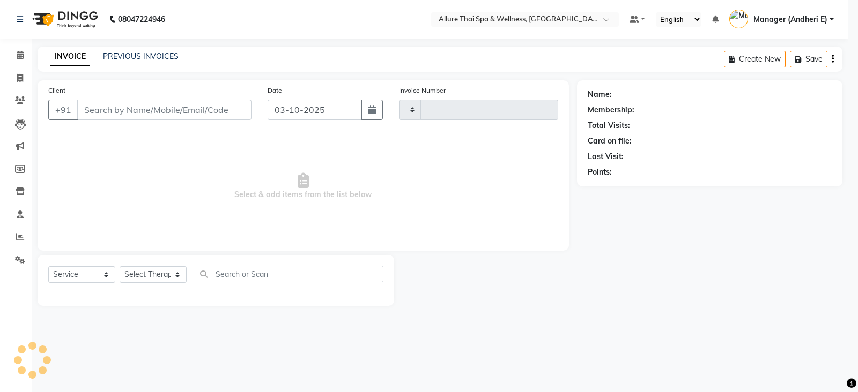
type input "2344"
select select "6826"
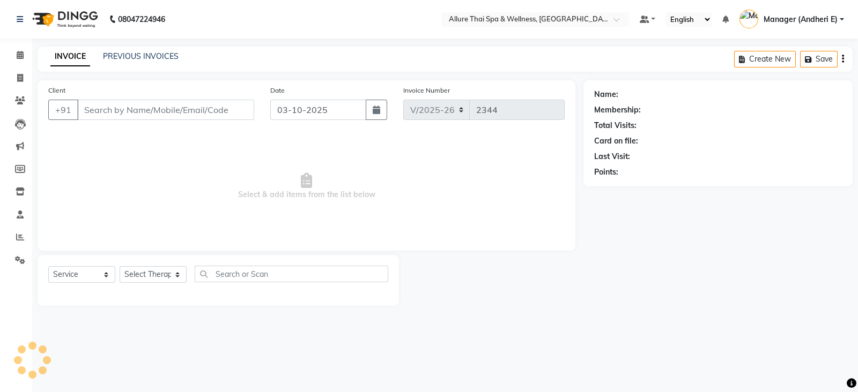
type input "1300000000823"
select select "74654"
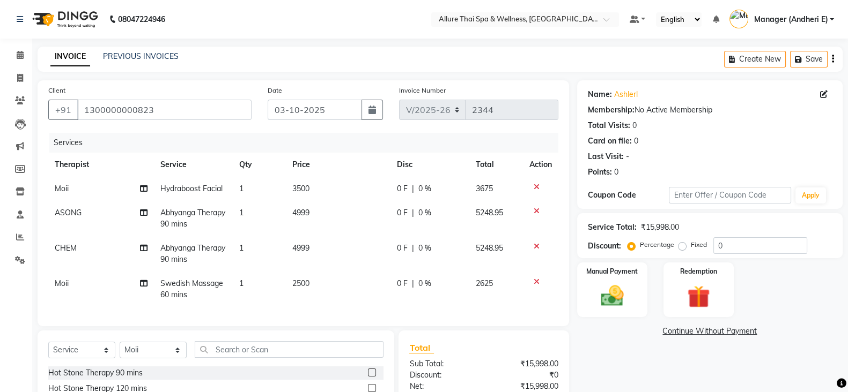
click at [685, 250] on div "Fixed" at bounding box center [693, 245] width 26 height 13
click at [690, 244] on label "Fixed" at bounding box center [698, 245] width 16 height 10
click at [682, 244] on input "Fixed" at bounding box center [684, 245] width 8 height 8
radio input "true"
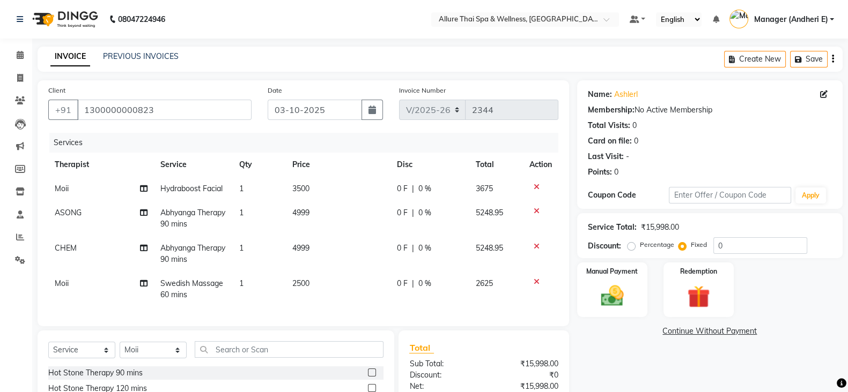
click at [640, 243] on label "Percentage" at bounding box center [657, 245] width 34 height 10
click at [631, 243] on input "Percentage" at bounding box center [633, 245] width 8 height 8
radio input "true"
click at [622, 295] on img at bounding box center [612, 296] width 38 height 27
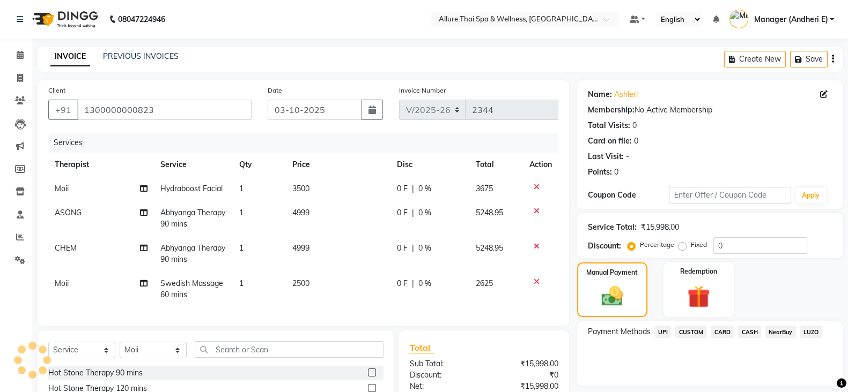
click at [756, 338] on span "CASH" at bounding box center [749, 332] width 23 height 12
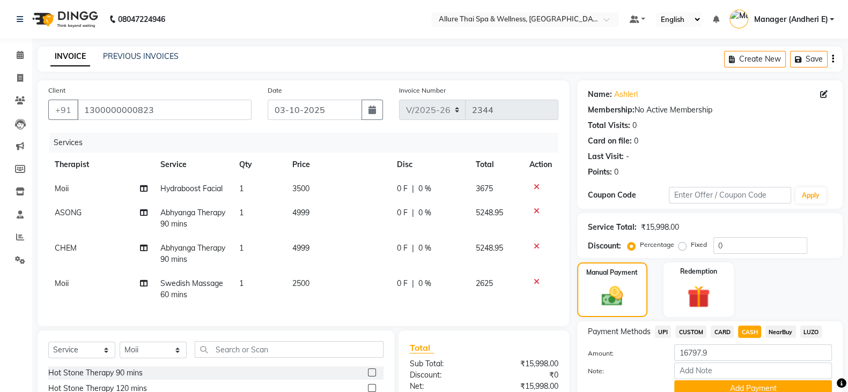
click at [717, 335] on span "CARD" at bounding box center [721, 332] width 23 height 12
click at [752, 335] on span "CASH" at bounding box center [749, 332] width 23 height 12
click at [713, 336] on span "CARD" at bounding box center [721, 332] width 23 height 12
click at [710, 384] on button "Add Payment" at bounding box center [753, 389] width 158 height 17
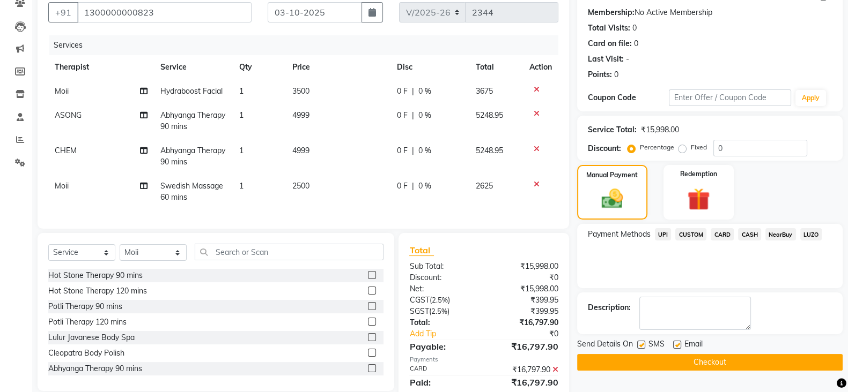
scroll to position [107, 0]
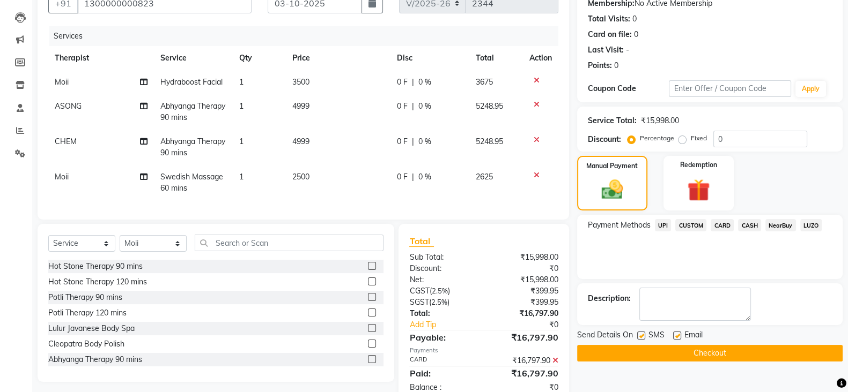
click at [681, 334] on div "Email" at bounding box center [692, 336] width 38 height 13
click at [673, 335] on div "Send Details On SMS Email" at bounding box center [709, 336] width 265 height 13
click at [638, 336] on label at bounding box center [641, 336] width 8 height 8
click at [638, 336] on input "checkbox" at bounding box center [640, 336] width 7 height 7
checkbox input "false"
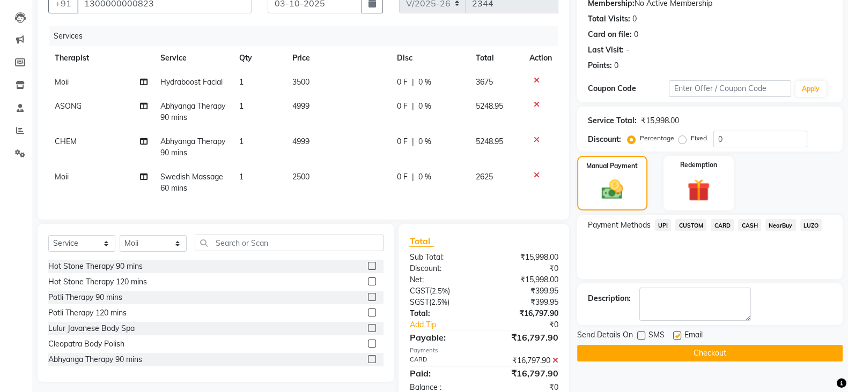
click at [677, 336] on label at bounding box center [677, 336] width 8 height 8
click at [677, 336] on input "checkbox" at bounding box center [676, 336] width 7 height 7
checkbox input "false"
click at [670, 353] on button "Checkout" at bounding box center [709, 353] width 265 height 17
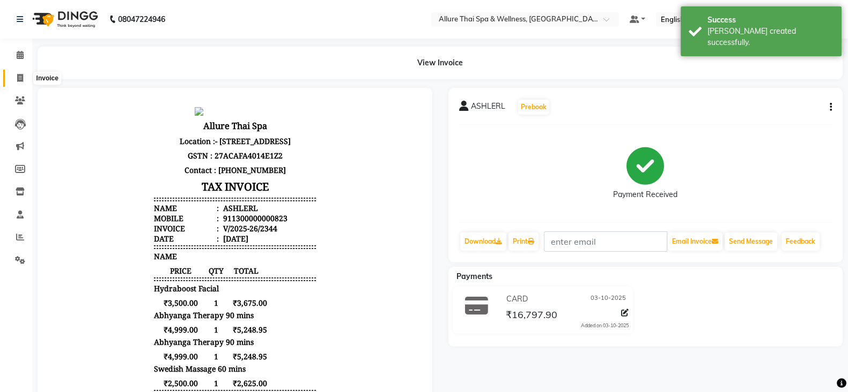
click at [20, 79] on icon at bounding box center [20, 78] width 6 height 8
select select "service"
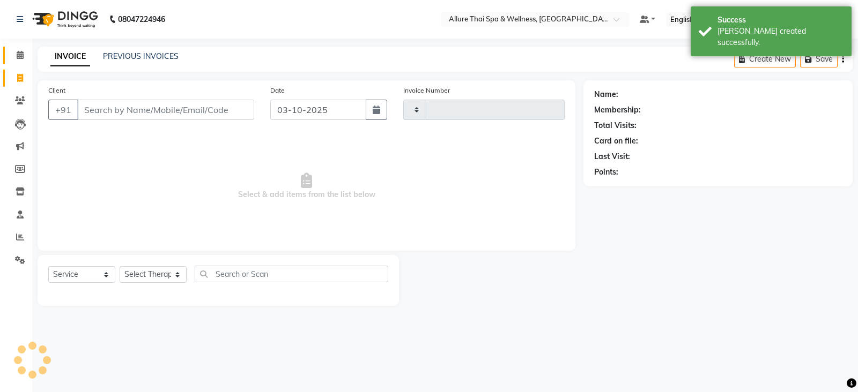
type input "2345"
select select "6826"
click at [24, 59] on span at bounding box center [20, 55] width 19 height 12
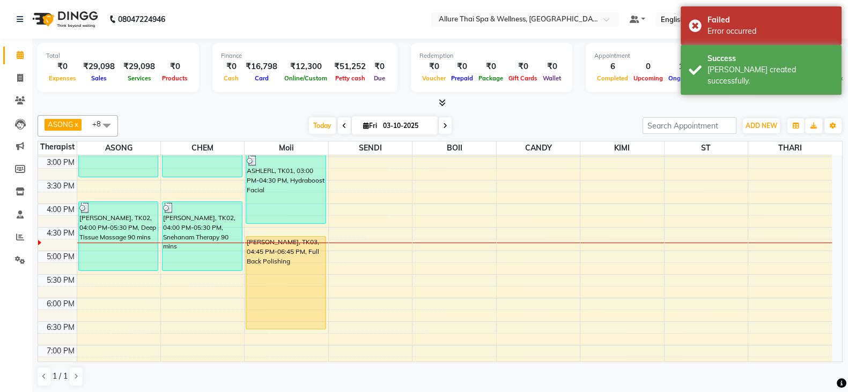
scroll to position [286, 0]
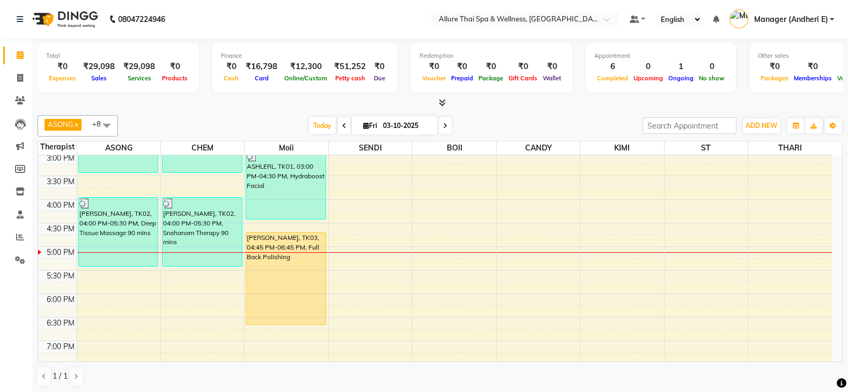
click at [381, 271] on div "9:00 AM 9:30 AM 10:00 AM 10:30 AM 11:00 AM 11:30 AM 12:00 PM 12:30 PM 1:00 PM 1…" at bounding box center [434, 223] width 793 height 707
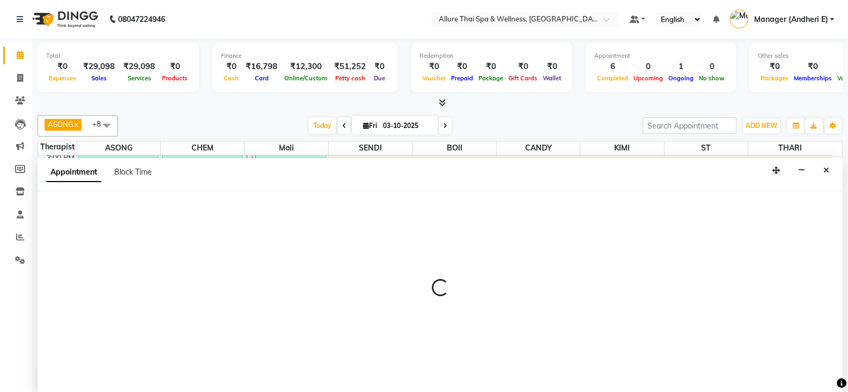
select select "66739"
select select "tentative"
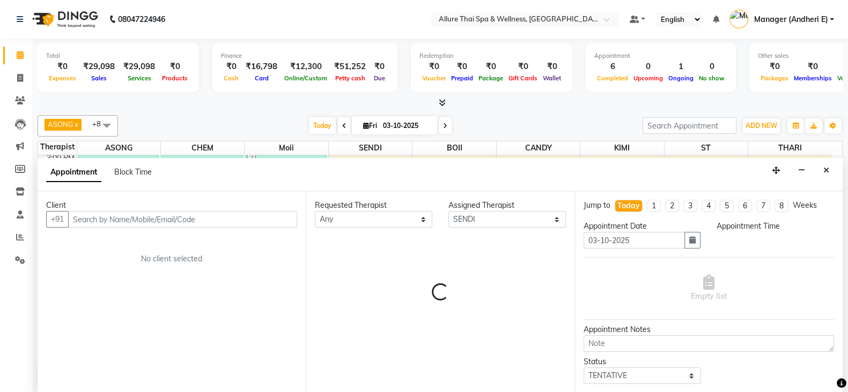
scroll to position [1, 0]
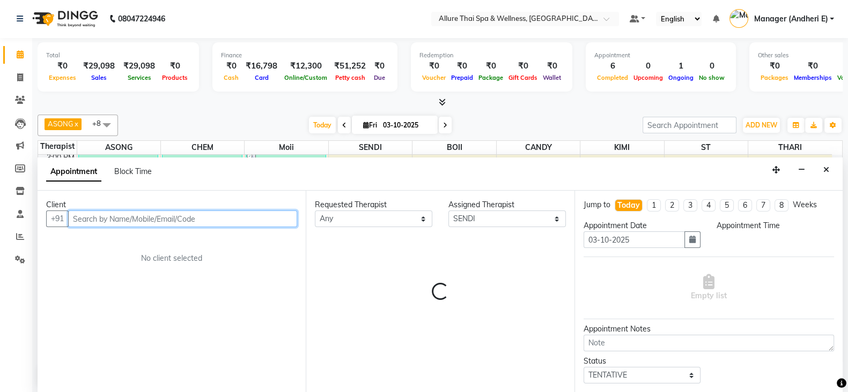
select select "1050"
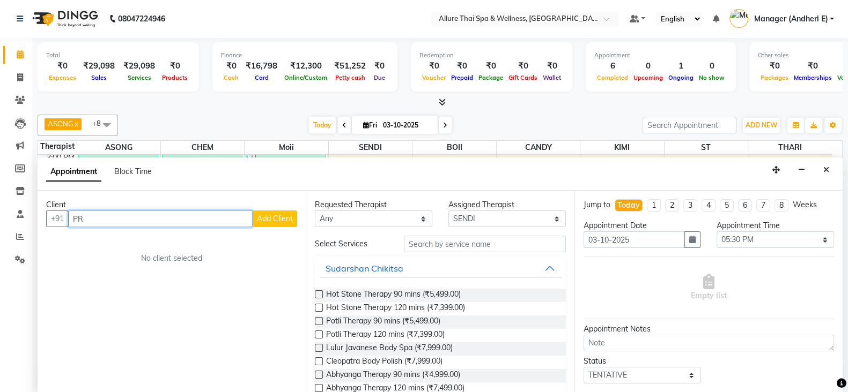
type input "P"
type input "PRUCL"
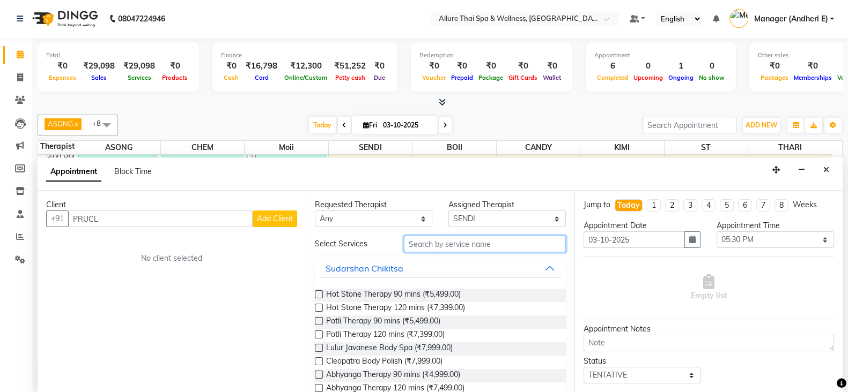
click at [431, 244] on input "text" at bounding box center [485, 244] width 162 height 17
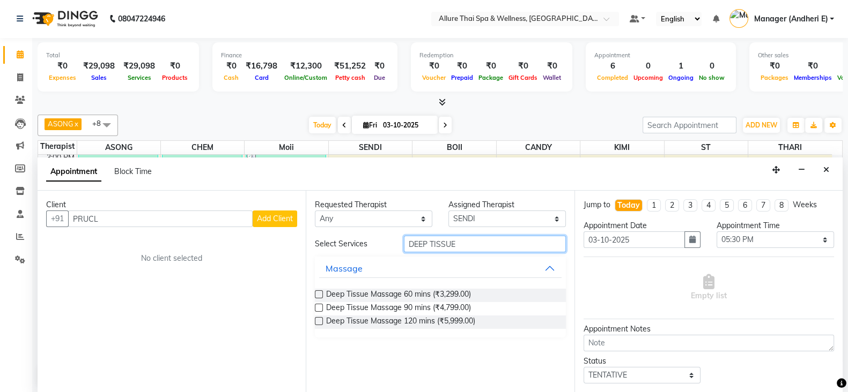
type input "DEEP TISSUE"
click at [317, 308] on label at bounding box center [319, 308] width 8 height 8
click at [317, 308] on input "checkbox" at bounding box center [318, 309] width 7 height 7
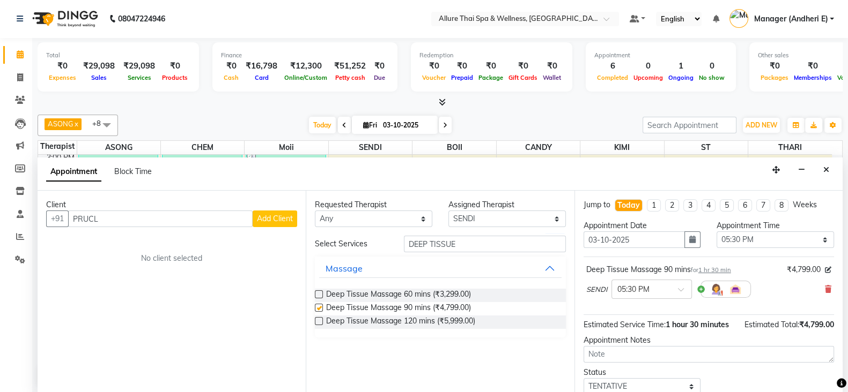
checkbox input "false"
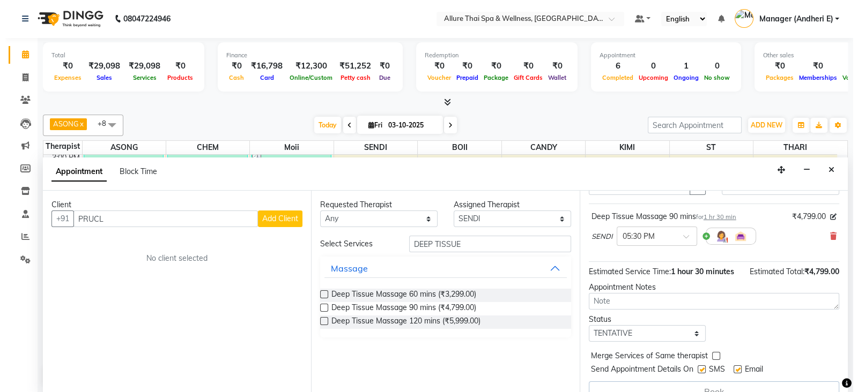
scroll to position [80, 0]
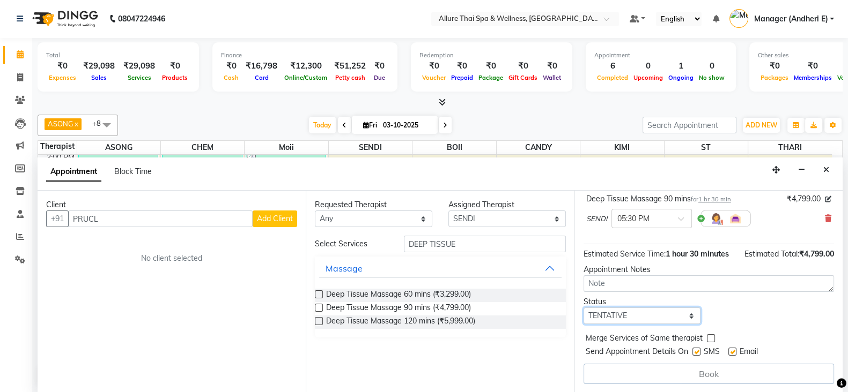
click at [685, 316] on select "Select TENTATIVE CONFIRM CHECK-IN UPCOMING" at bounding box center [641, 316] width 117 height 17
select select "check-in"
click at [583, 308] on select "Select TENTATIVE CONFIRM CHECK-IN UPCOMING" at bounding box center [641, 316] width 117 height 17
click at [698, 351] on label at bounding box center [696, 352] width 8 height 8
click at [698, 351] on input "checkbox" at bounding box center [695, 353] width 7 height 7
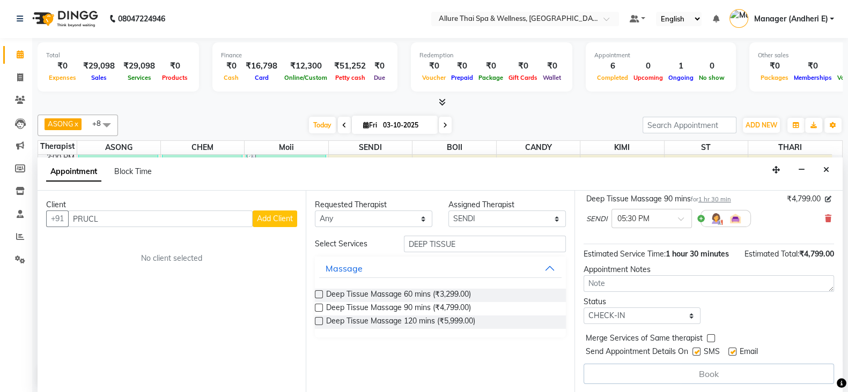
checkbox input "false"
click at [270, 219] on span "Add Client" at bounding box center [275, 219] width 36 height 10
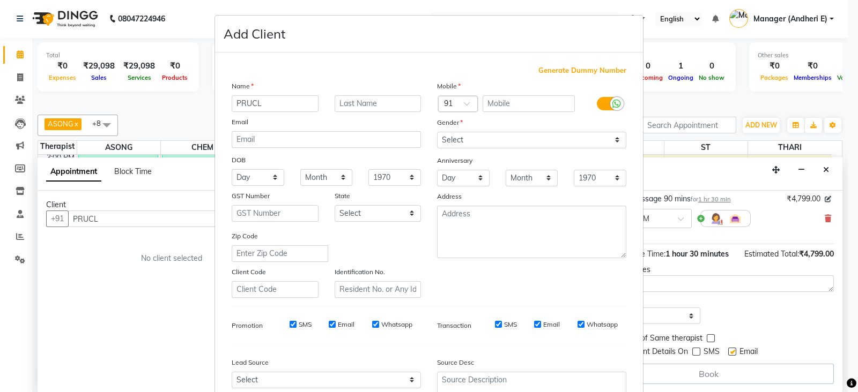
click at [554, 73] on span "Generate Dummy Number" at bounding box center [582, 70] width 88 height 11
type input "1300000000826"
checkbox input "false"
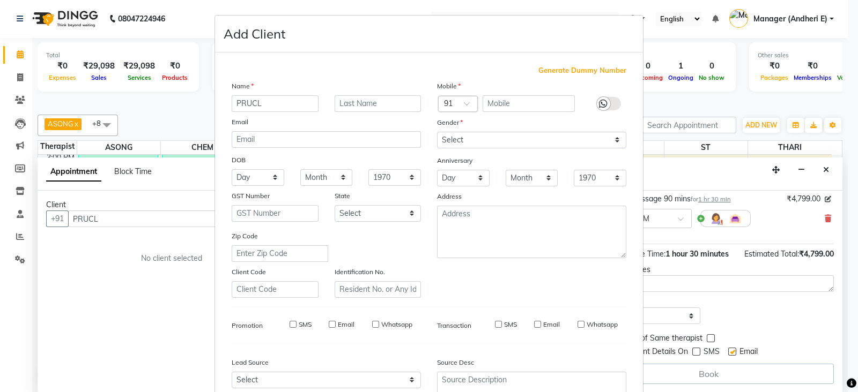
checkbox input "false"
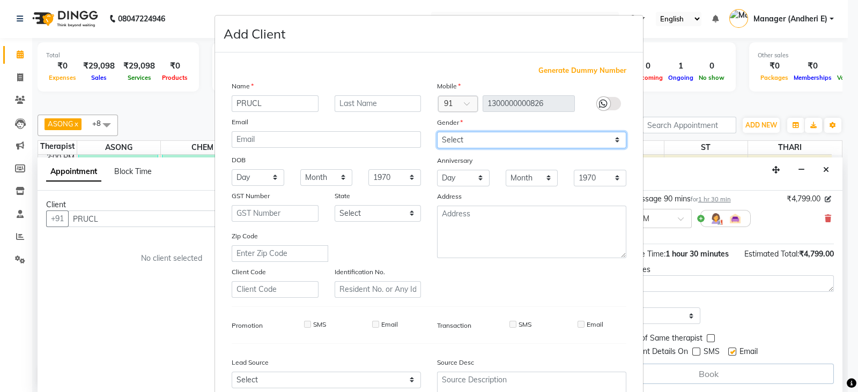
click at [608, 147] on select "Select [DEMOGRAPHIC_DATA] [DEMOGRAPHIC_DATA] Other Prefer Not To Say" at bounding box center [531, 140] width 189 height 17
select select "[DEMOGRAPHIC_DATA]"
click at [437, 132] on select "Select [DEMOGRAPHIC_DATA] [DEMOGRAPHIC_DATA] Other Prefer Not To Say" at bounding box center [531, 140] width 189 height 17
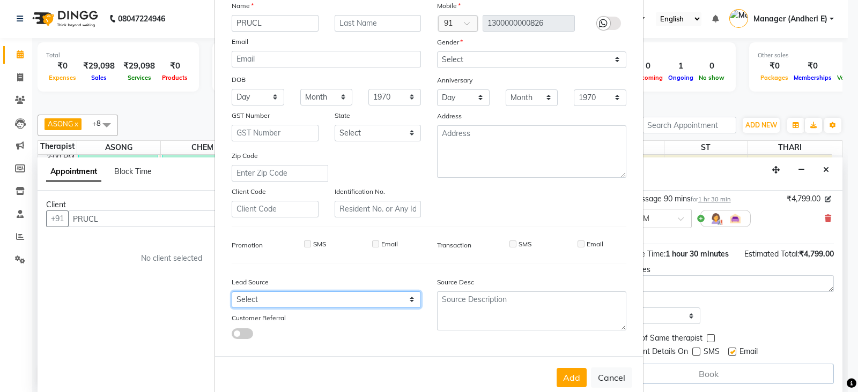
click at [407, 304] on select "Select Walk-in Referral Friend Advertisement Facebook JustDial Google Other Web…" at bounding box center [326, 300] width 189 height 17
select select "47850"
click at [232, 296] on select "Select Walk-in Referral Friend Advertisement Facebook JustDial Google Other Web…" at bounding box center [326, 300] width 189 height 17
click at [560, 375] on button "Add" at bounding box center [571, 377] width 30 height 19
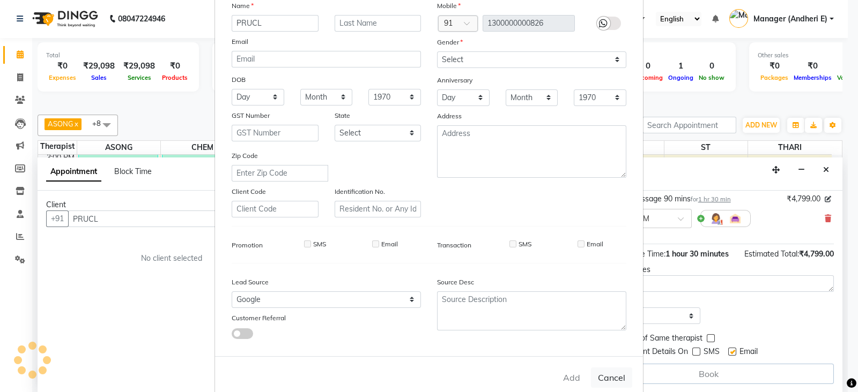
type input "1300000000826"
select select
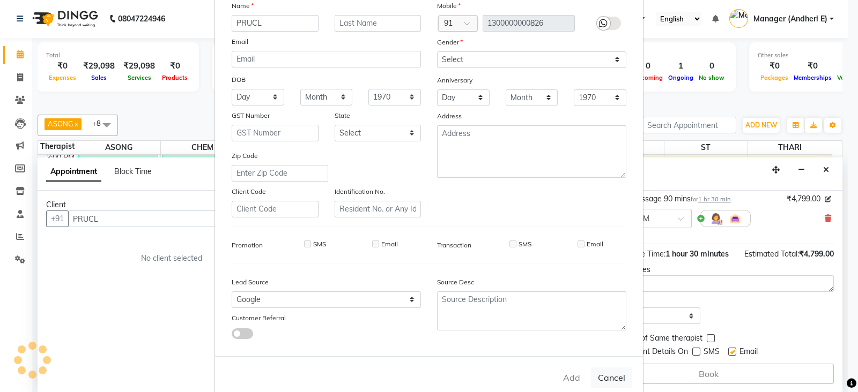
select select
checkbox input "false"
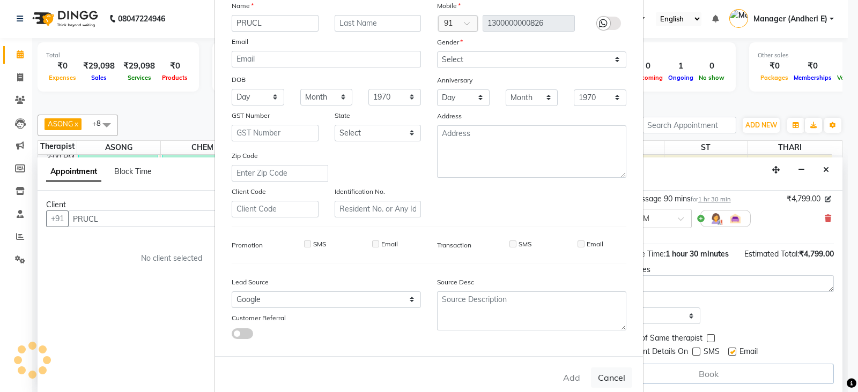
checkbox input "false"
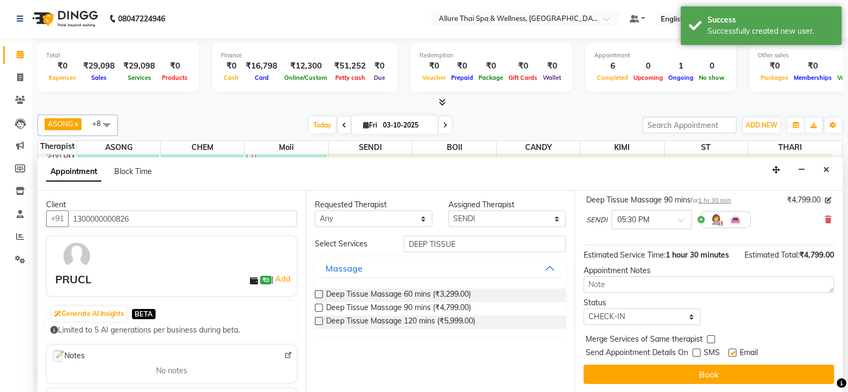
scroll to position [80, 0]
click at [824, 216] on icon at bounding box center [827, 220] width 6 height 8
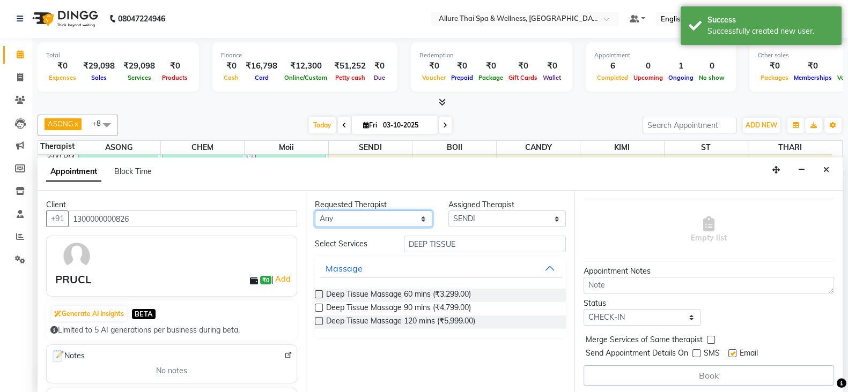
click at [428, 220] on select "Any ASONG [PERSON_NAME] BOII CANDY CHEM [PERSON_NAME] Moii SENDI ST THARI" at bounding box center [373, 219] width 117 height 17
select select "89380"
click at [315, 211] on select "Any ASONG [PERSON_NAME] BOII CANDY CHEM [PERSON_NAME] Moii SENDI ST THARI" at bounding box center [373, 219] width 117 height 17
select select "89380"
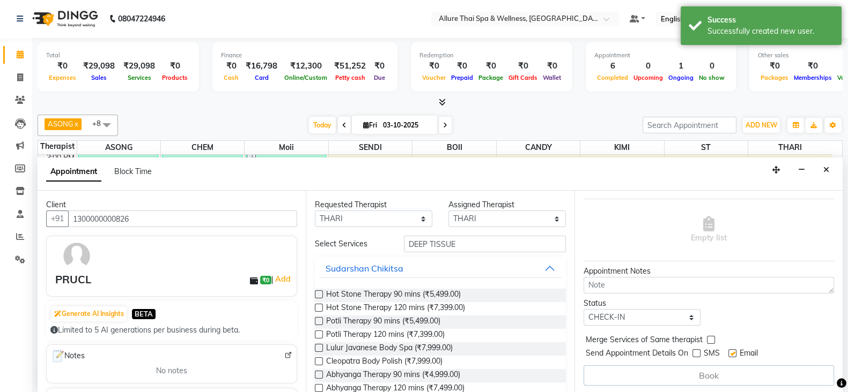
click at [493, 245] on input "DEEP TISSUE" at bounding box center [485, 244] width 162 height 17
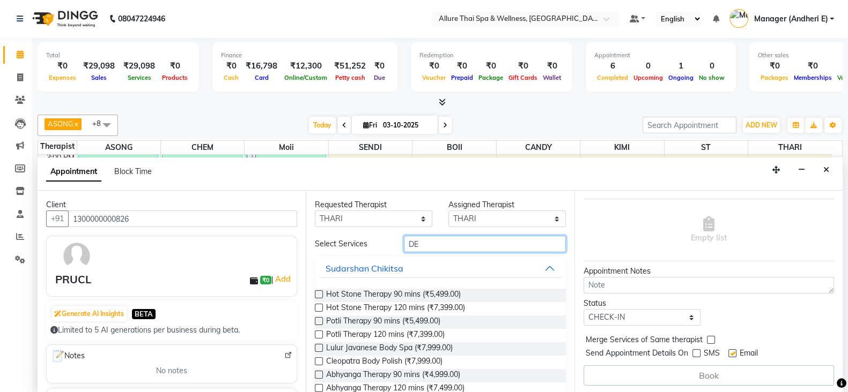
type input "D"
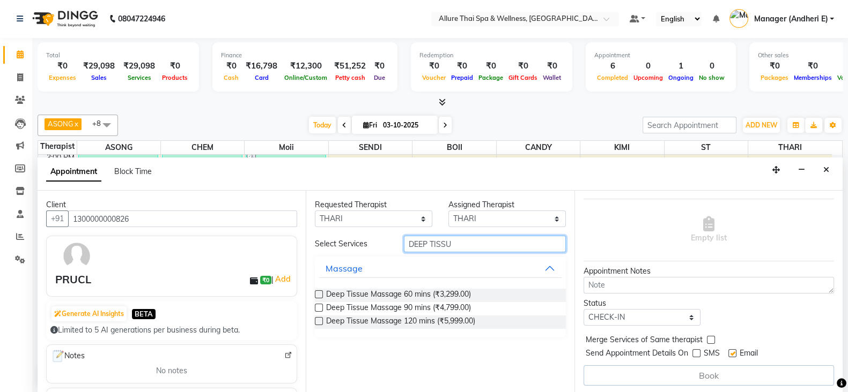
type input "DEEP TISSUE"
click at [319, 305] on label at bounding box center [319, 308] width 8 height 8
click at [319, 306] on input "checkbox" at bounding box center [318, 309] width 7 height 7
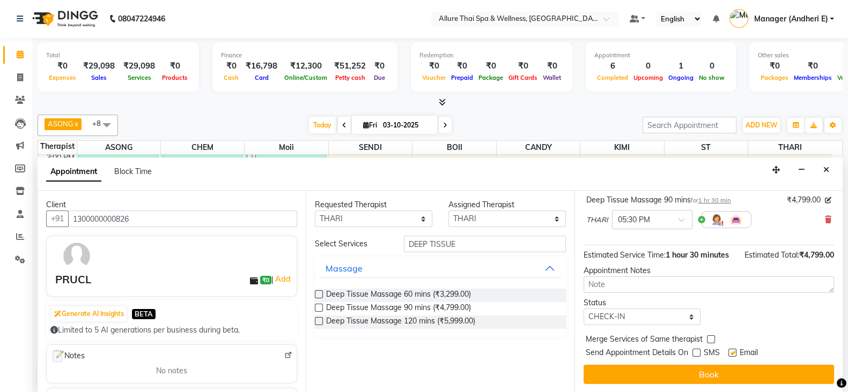
checkbox input "false"
click at [695, 352] on label at bounding box center [696, 353] width 8 height 8
click at [695, 352] on input "checkbox" at bounding box center [695, 354] width 7 height 7
checkbox input "true"
click at [734, 352] on label at bounding box center [732, 353] width 8 height 8
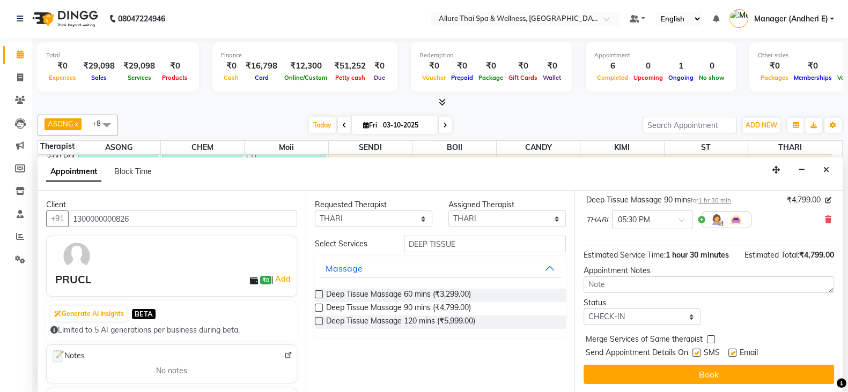
click at [734, 352] on input "checkbox" at bounding box center [731, 354] width 7 height 7
click at [734, 354] on label at bounding box center [732, 353] width 8 height 8
click at [734, 354] on input "checkbox" at bounding box center [731, 354] width 7 height 7
checkbox input "true"
click at [696, 355] on label at bounding box center [696, 353] width 8 height 8
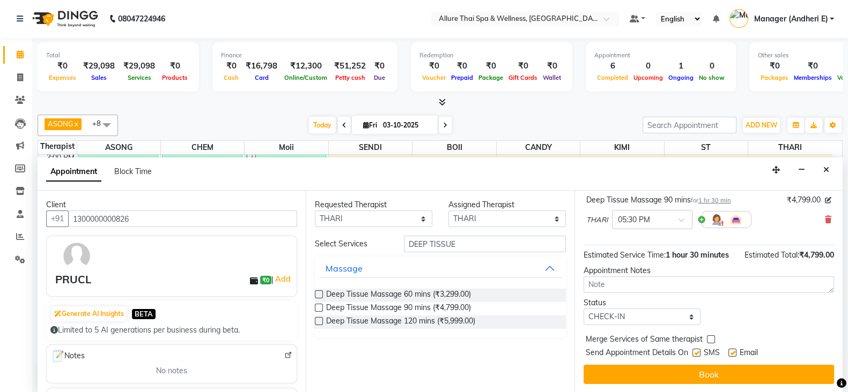
click at [696, 355] on input "checkbox" at bounding box center [695, 354] width 7 height 7
checkbox input "false"
click at [732, 352] on label at bounding box center [732, 353] width 8 height 8
click at [732, 352] on input "checkbox" at bounding box center [731, 354] width 7 height 7
checkbox input "false"
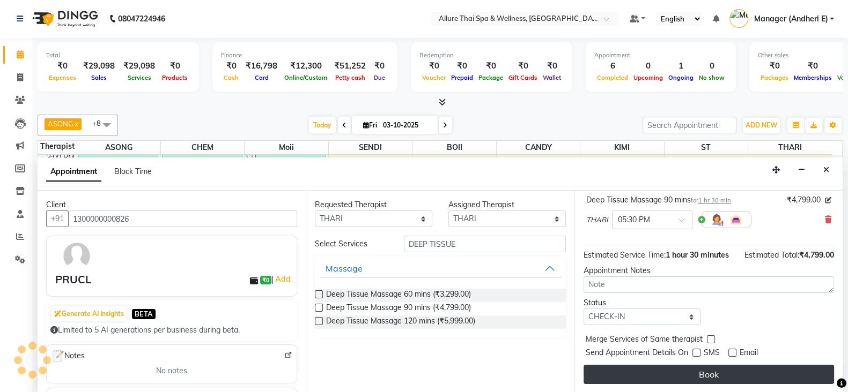
click at [737, 375] on button "Book" at bounding box center [708, 374] width 250 height 19
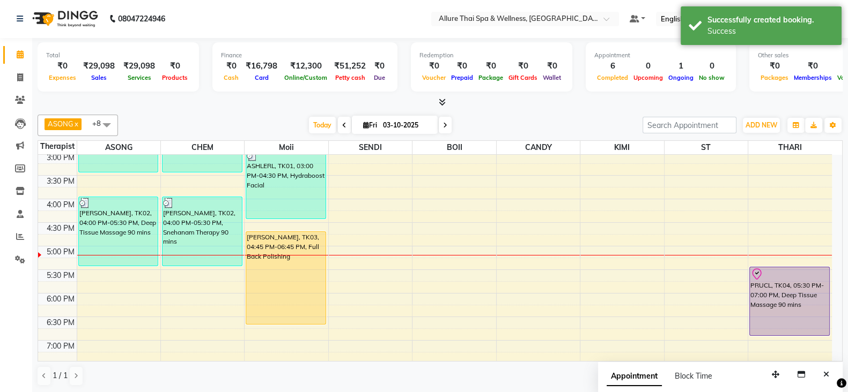
scroll to position [0, 0]
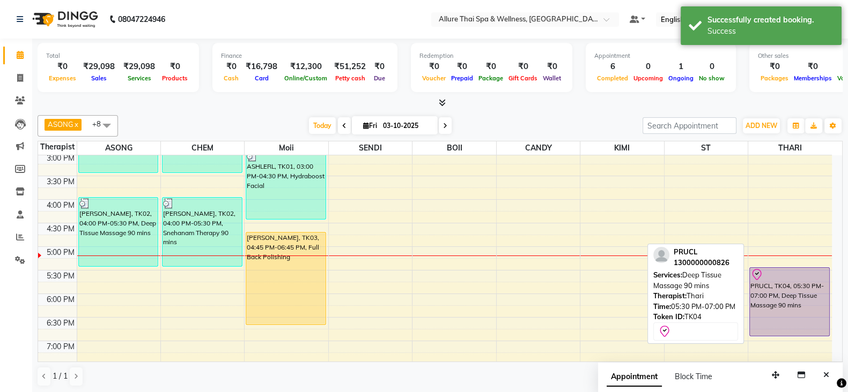
click at [783, 302] on div "PRUCL, TK04, 05:30 PM-07:00 PM, Deep Tissue Massage 90 mins" at bounding box center [788, 302] width 79 height 68
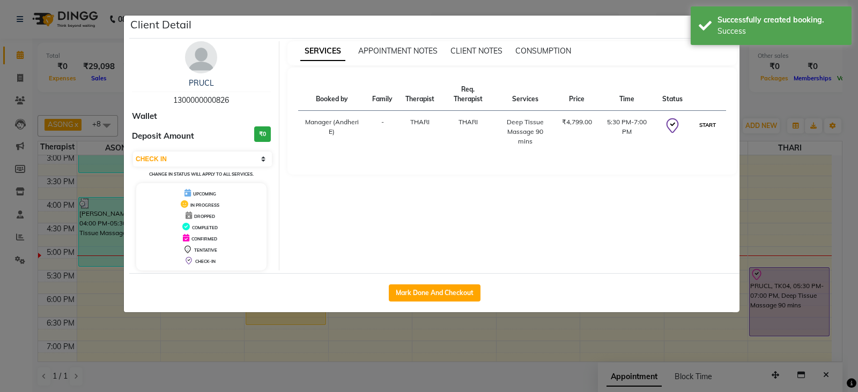
click at [708, 123] on button "START" at bounding box center [707, 124] width 22 height 13
select select "1"
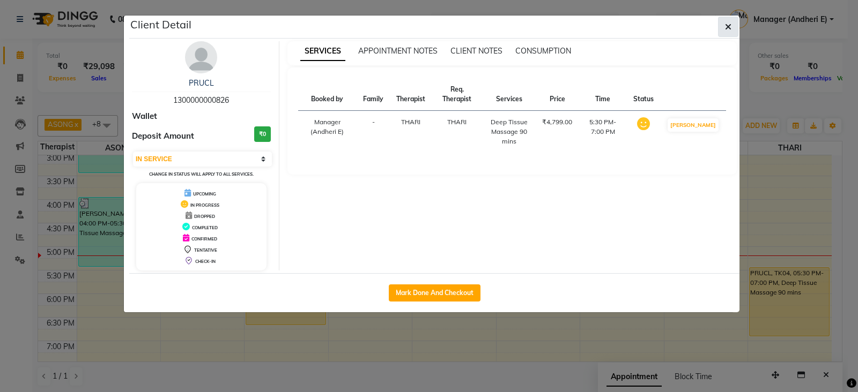
click at [726, 23] on icon "button" at bounding box center [728, 27] width 6 height 9
